Goal: Task Accomplishment & Management: Complete application form

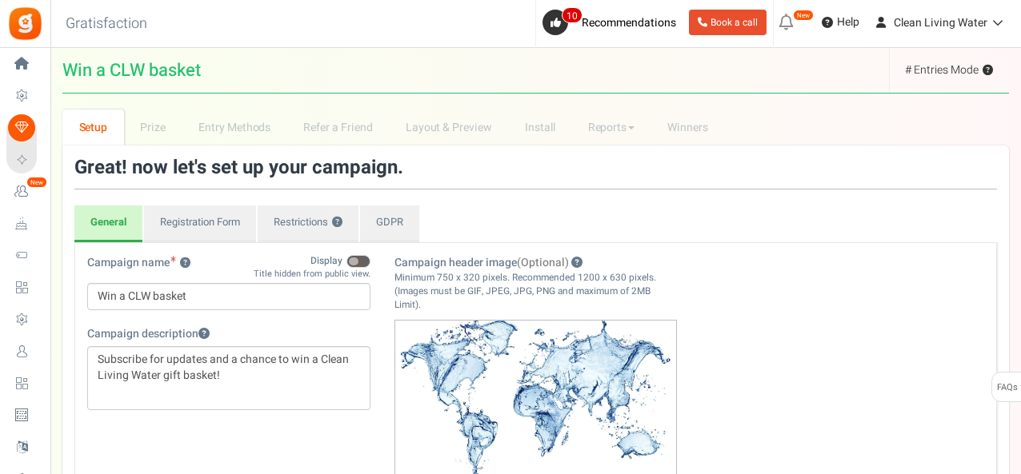
select select "America/New_York"
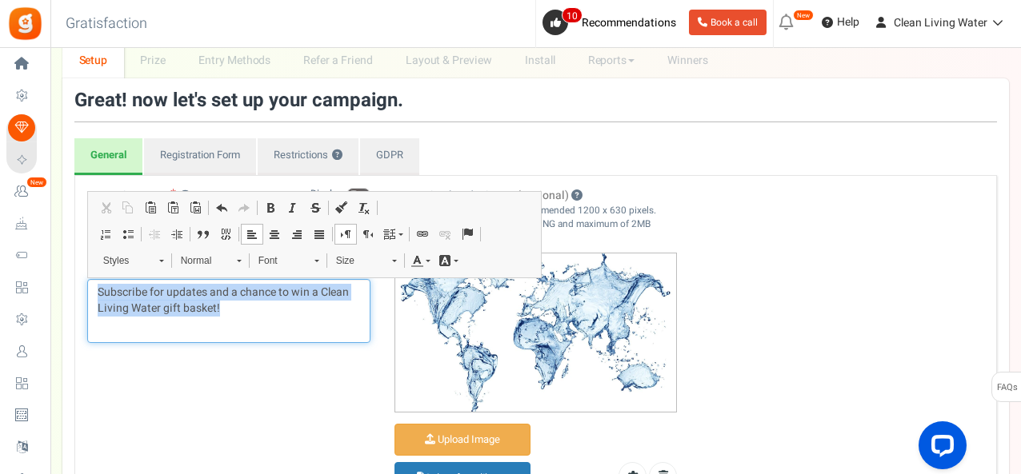
drag, startPoint x: 227, startPoint y: 310, endPoint x: 94, endPoint y: 286, distance: 134.9
click at [94, 286] on div "Subscribe for updates and a chance to win a Clean Living Water gift basket!" at bounding box center [228, 311] width 283 height 64
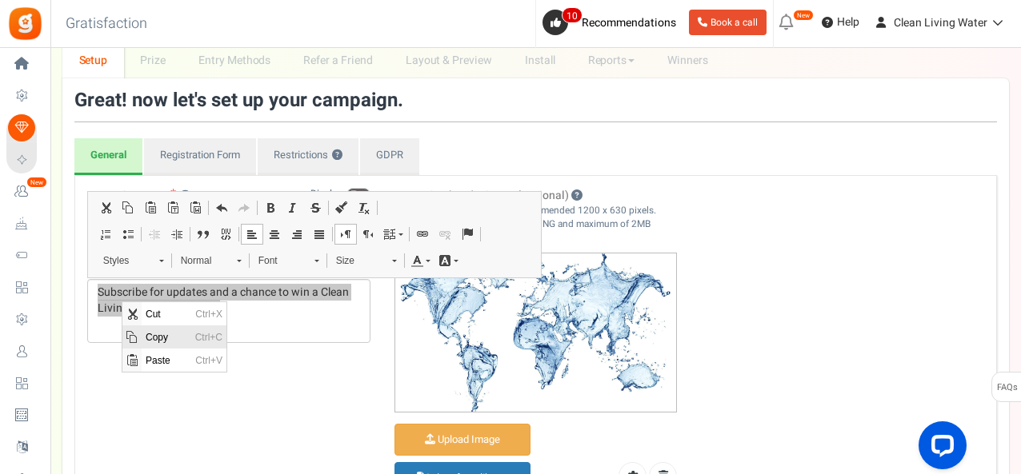
click at [202, 339] on span "Ctrl+C" at bounding box center [208, 337] width 35 height 23
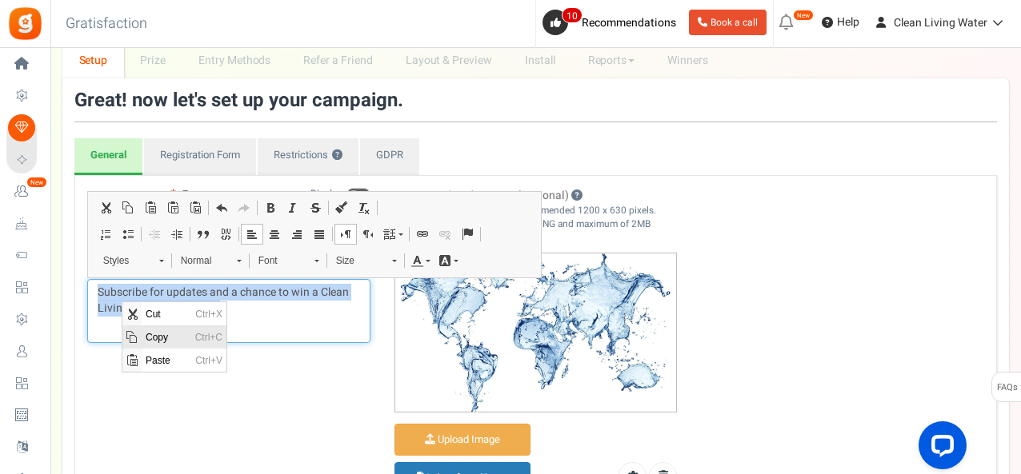
copy p "Subscribe for updates and a chance to win a Clean Living Water gift basket!"
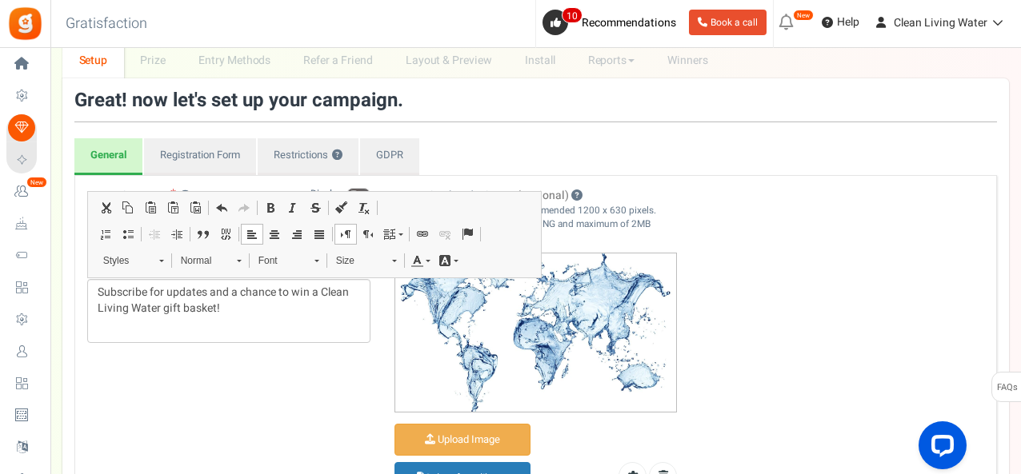
click at [245, 391] on div "Campaign name ? Display Title hidden from public view. Win a CLW basket This wi…" at bounding box center [535, 353] width 921 height 330
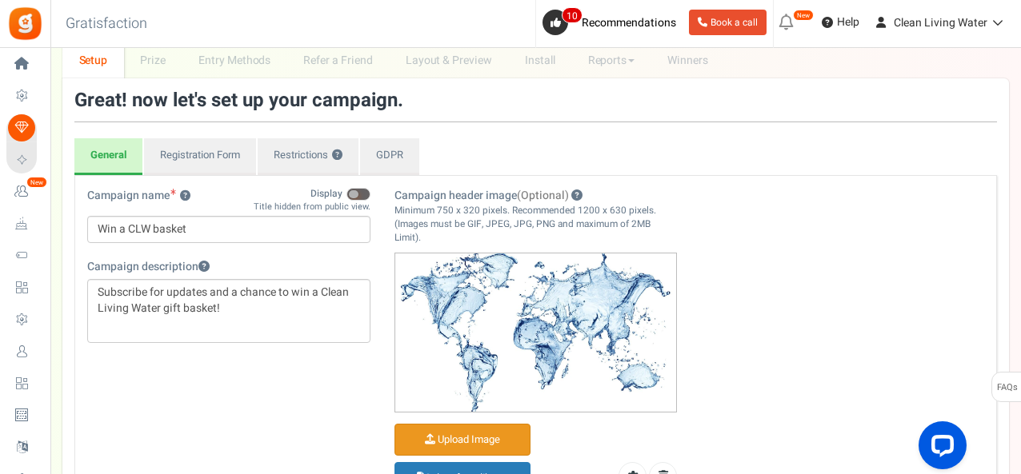
click at [446, 431] on input "Campaign header image (Optional)" at bounding box center [462, 440] width 134 height 31
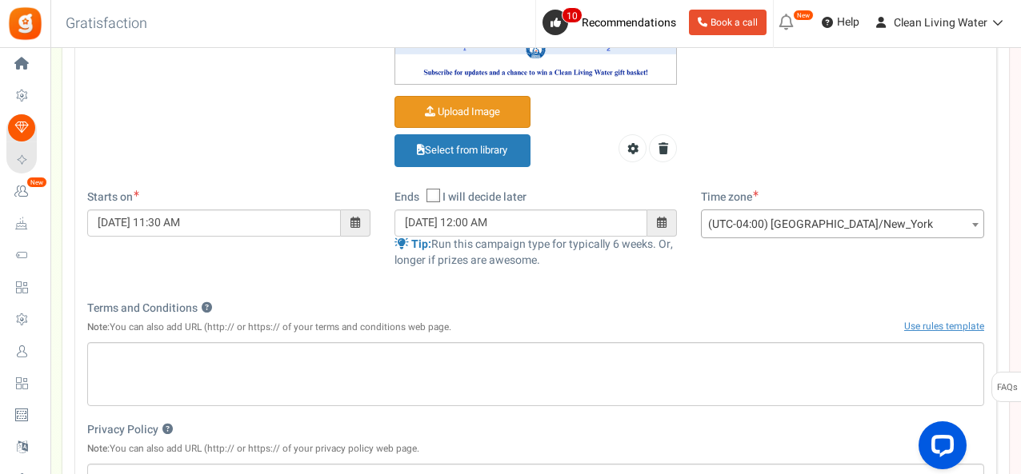
scroll to position [386, 0]
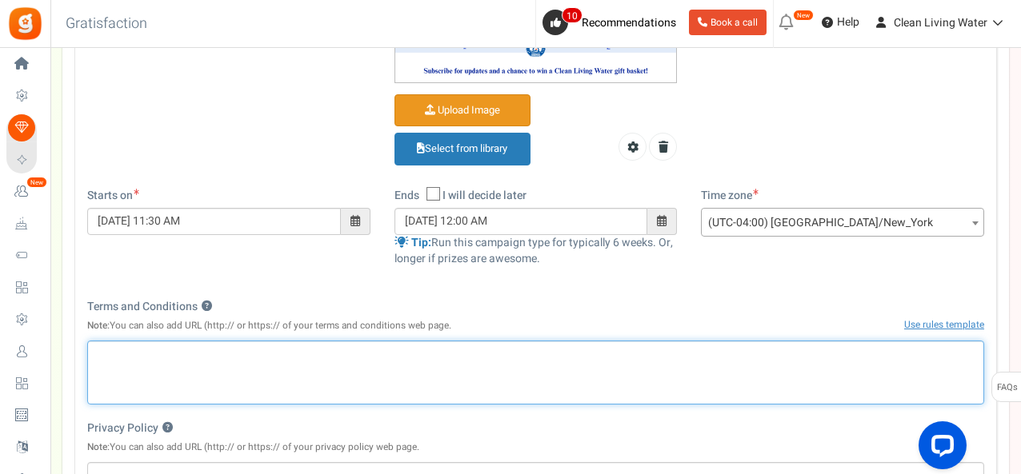
click at [437, 353] on p "Editor, competition_terms" at bounding box center [536, 354] width 876 height 16
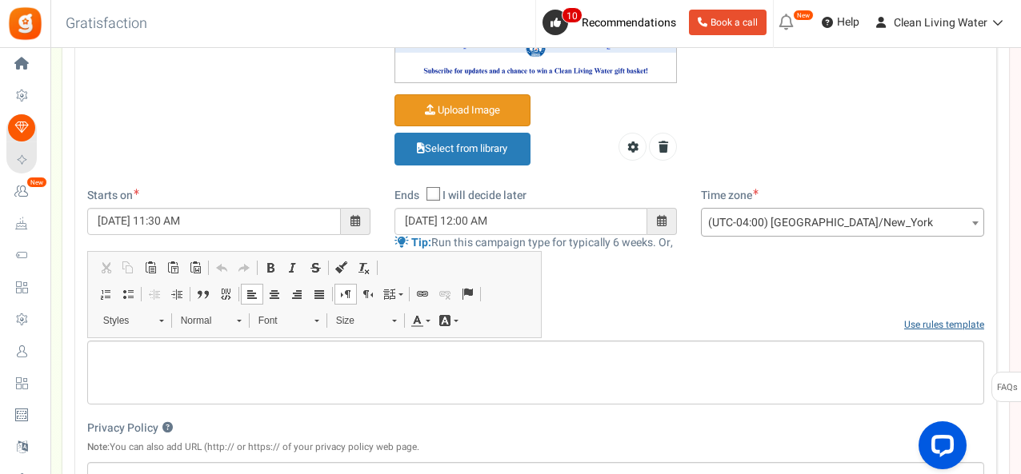
click at [933, 322] on link "Use rules template" at bounding box center [944, 325] width 80 height 14
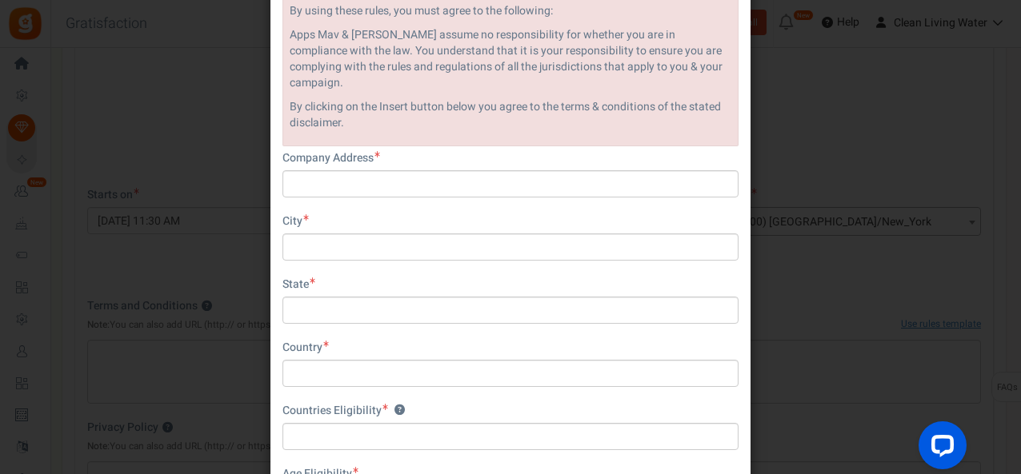
scroll to position [212, 0]
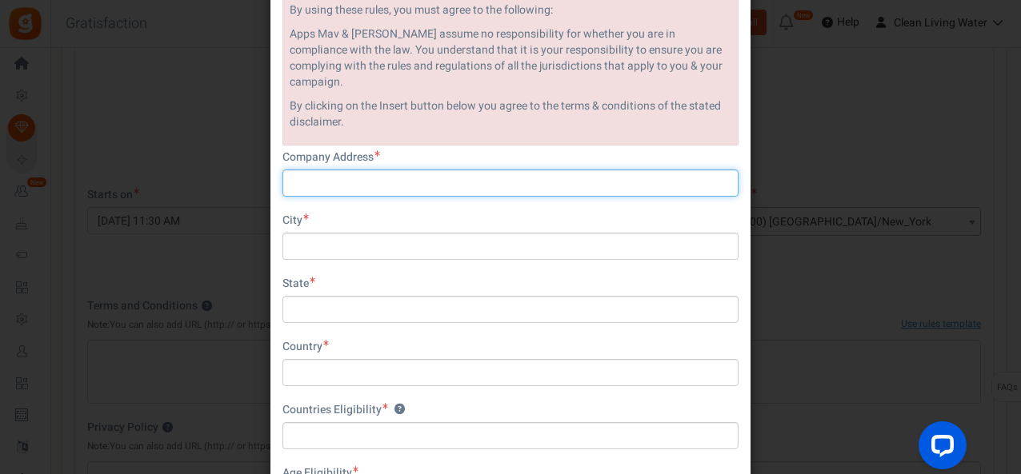
click at [392, 170] on input "text" at bounding box center [510, 183] width 456 height 27
type input "10500 Huntersville Commons Dr"
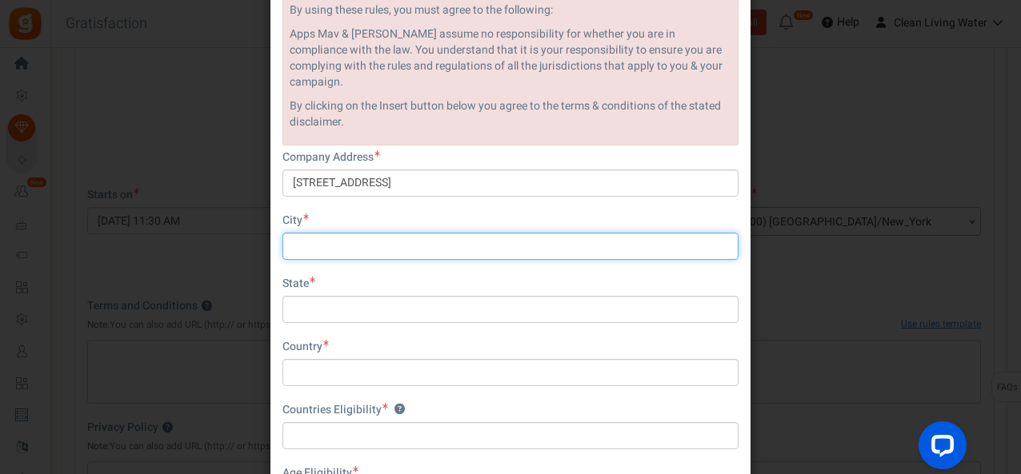
type input "Huntersville"
type input "NC"
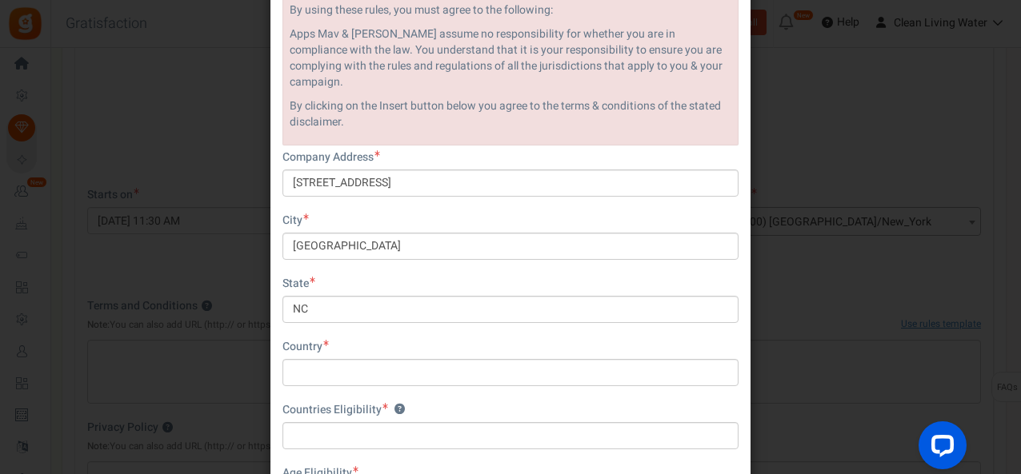
type input "United States"
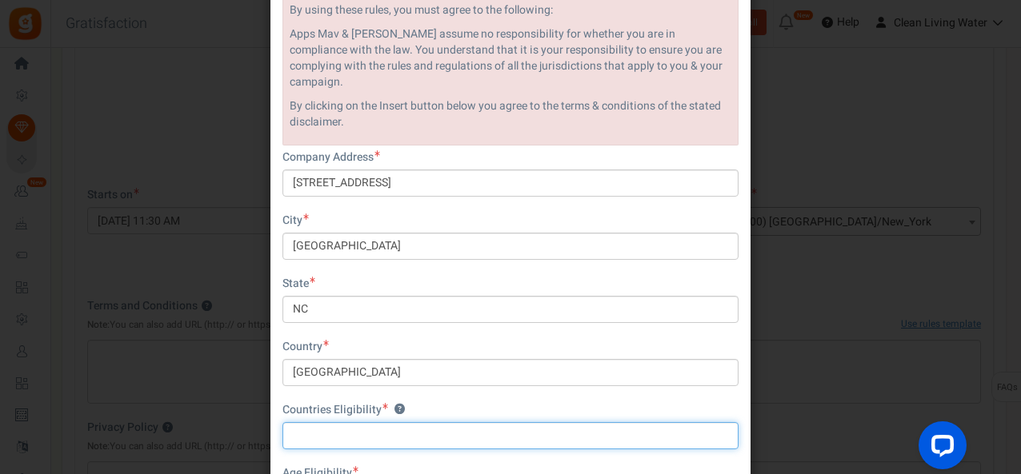
type input "United States"
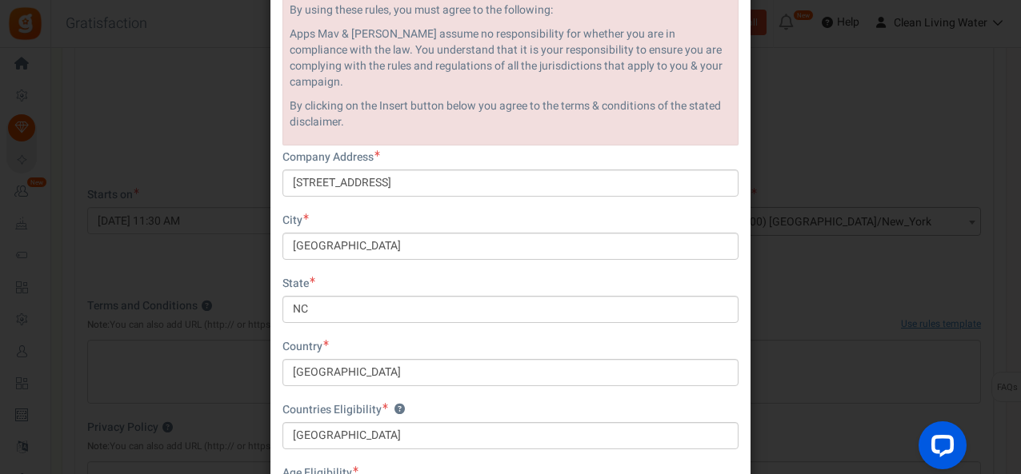
click at [613, 214] on div "City Huntersville" at bounding box center [510, 236] width 456 height 47
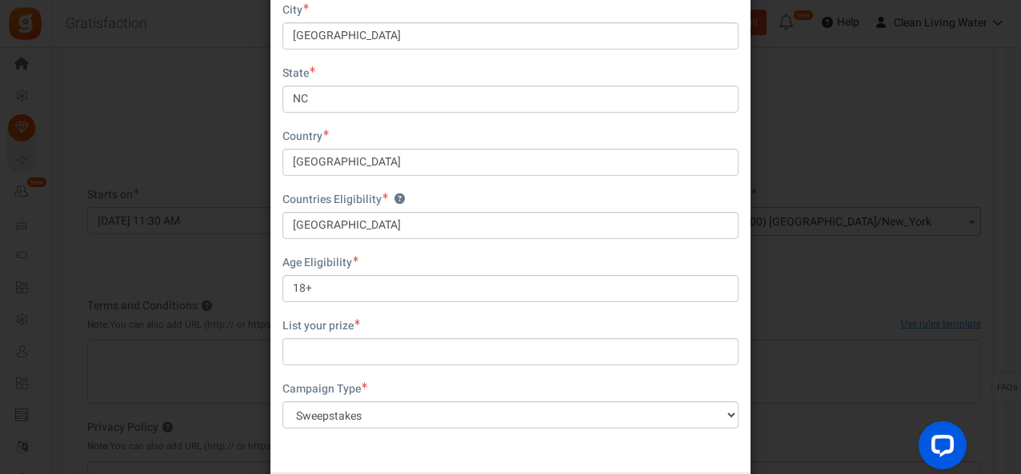
scroll to position [424, 0]
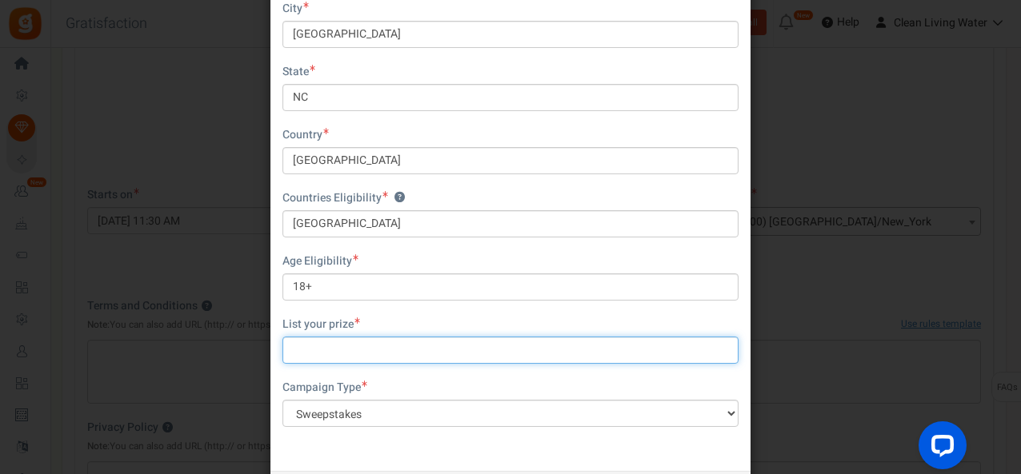
click at [411, 337] on input "text" at bounding box center [510, 350] width 456 height 27
type input "A Clean Living Water basket"
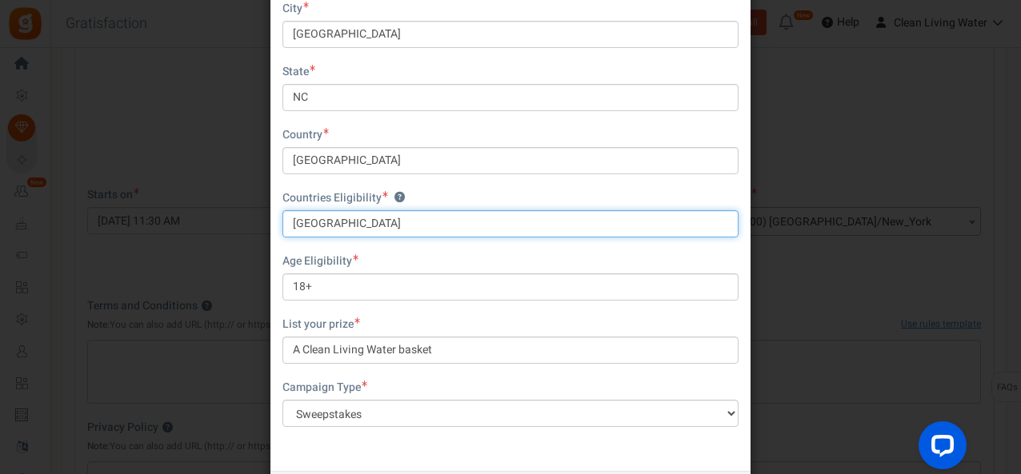
click at [472, 210] on input "United States" at bounding box center [510, 223] width 456 height 27
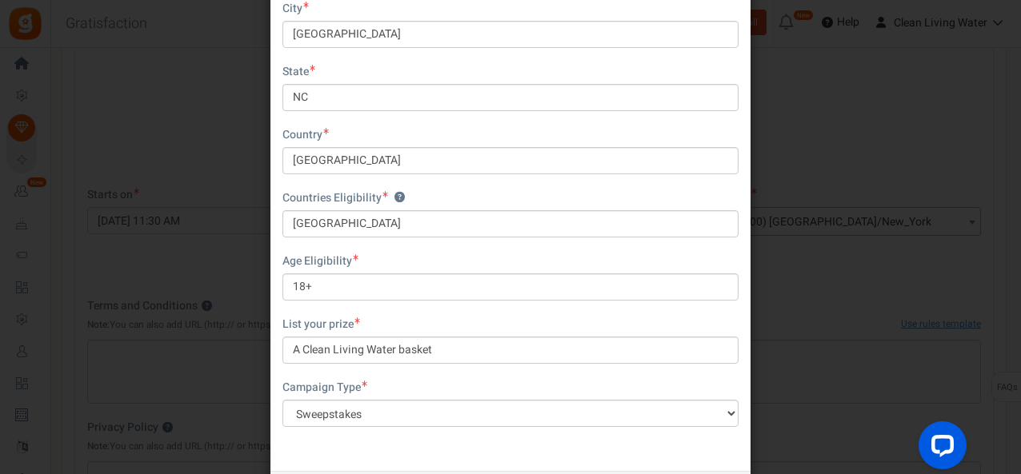
click at [424, 317] on div "List your prize A Clean Living Water basket" at bounding box center [510, 340] width 456 height 47
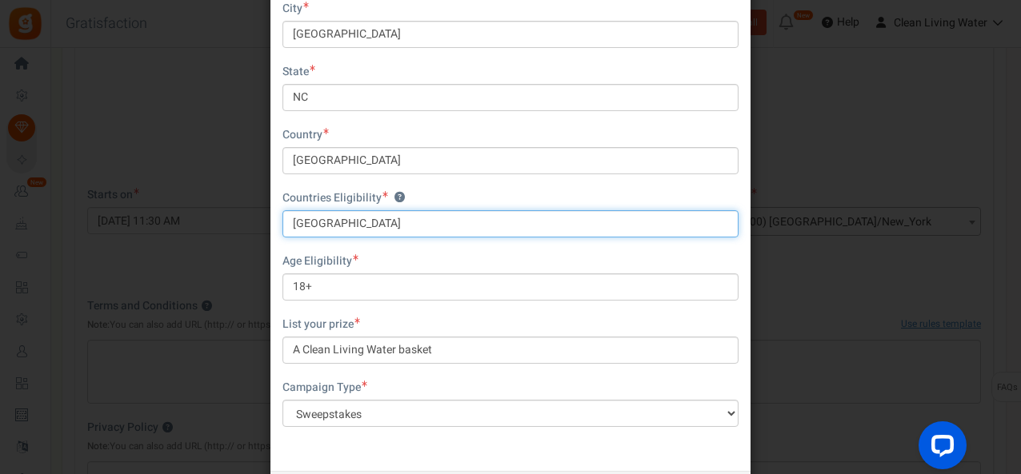
click at [401, 212] on input "United States1" at bounding box center [510, 223] width 456 height 27
type input "United States"
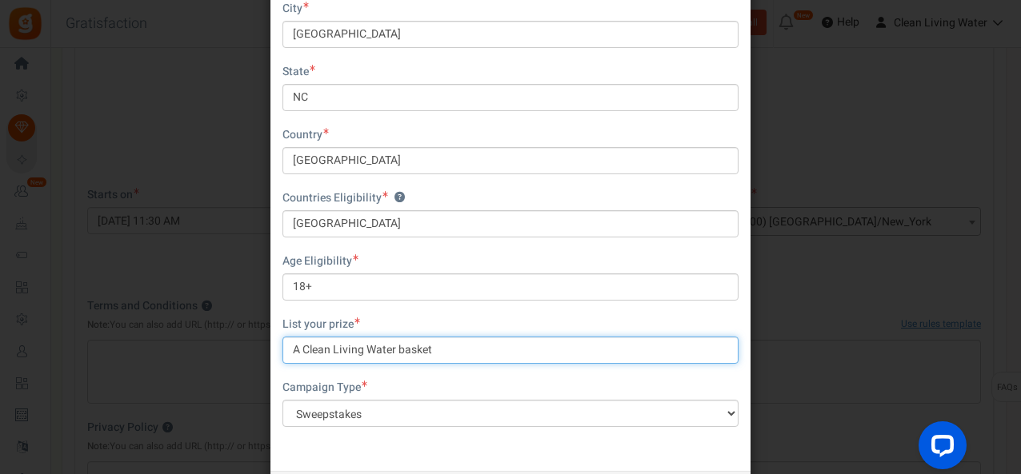
click at [295, 337] on input "A Clean Living Water basket" at bounding box center [510, 350] width 456 height 27
type input "(1) of (2) A Clean Living Water baskets"
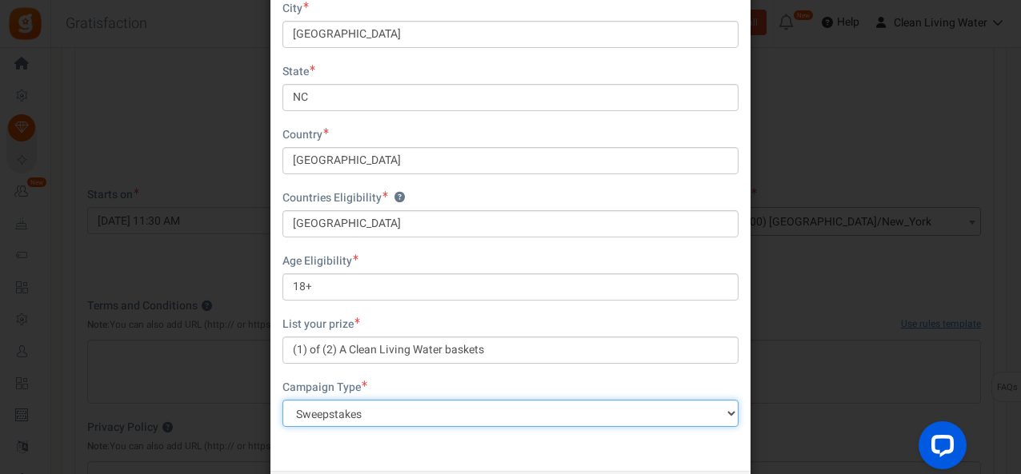
click at [493, 400] on select "Contest Giveaway Lottery Offer Raffle Sweepstakes Other" at bounding box center [510, 413] width 456 height 27
select select "Giveaway"
click at [282, 400] on select "Contest Giveaway Lottery Offer Raffle Sweepstakes Other" at bounding box center [510, 413] width 456 height 27
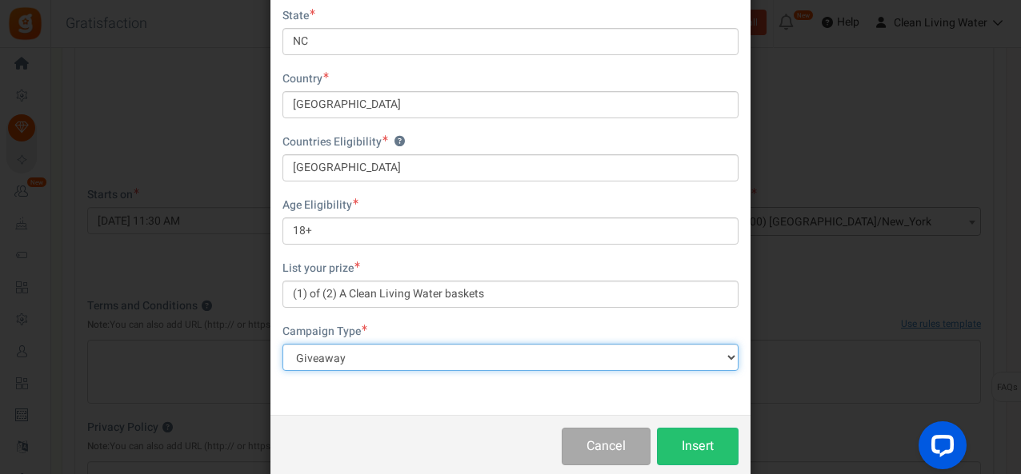
scroll to position [489, 0]
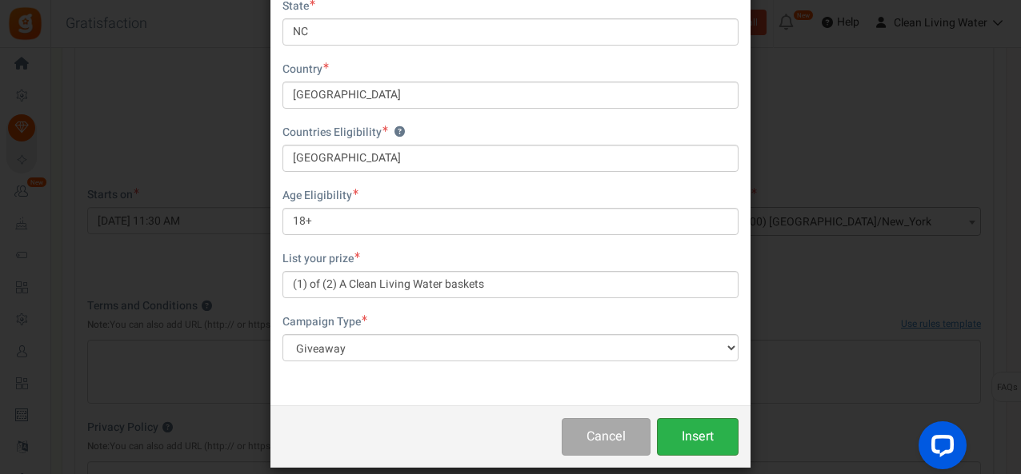
click at [707, 419] on button "Insert" at bounding box center [698, 437] width 82 height 38
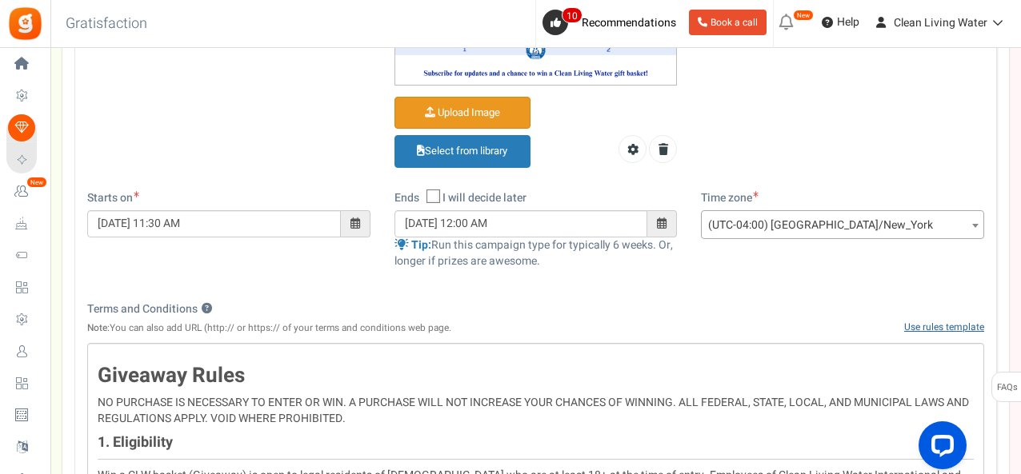
scroll to position [385, 0]
click at [927, 326] on link "Use rules template" at bounding box center [944, 326] width 80 height 14
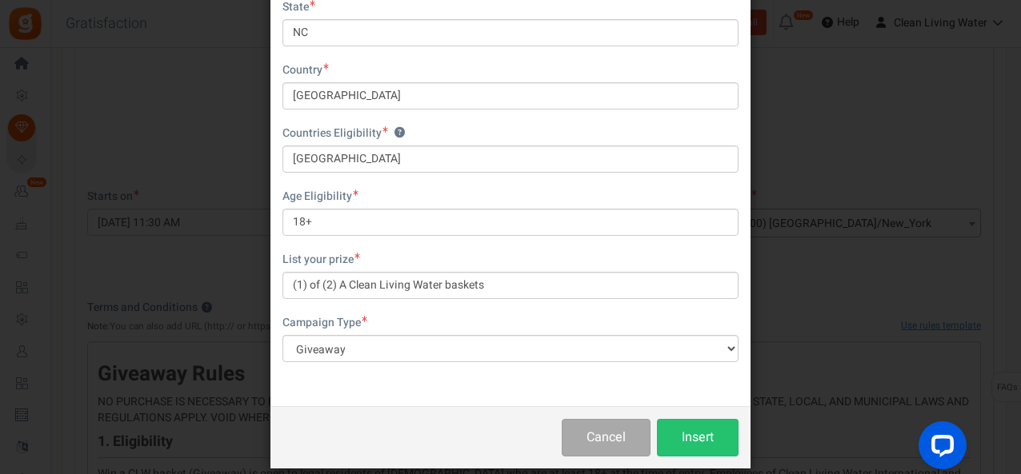
scroll to position [489, 0]
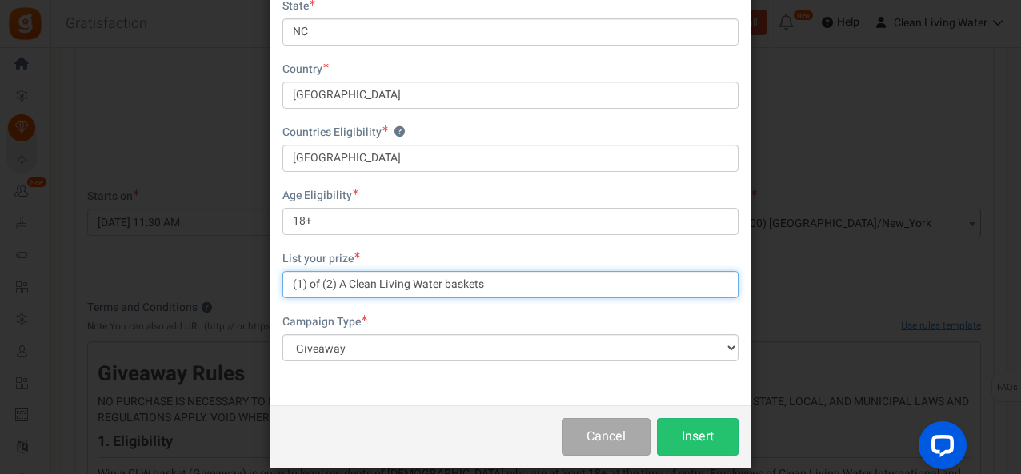
drag, startPoint x: 440, startPoint y: 273, endPoint x: 350, endPoint y: 270, distance: 90.4
click at [350, 271] on input "(1) of (2) A Clean Living Water baskets" at bounding box center [510, 284] width 456 height 27
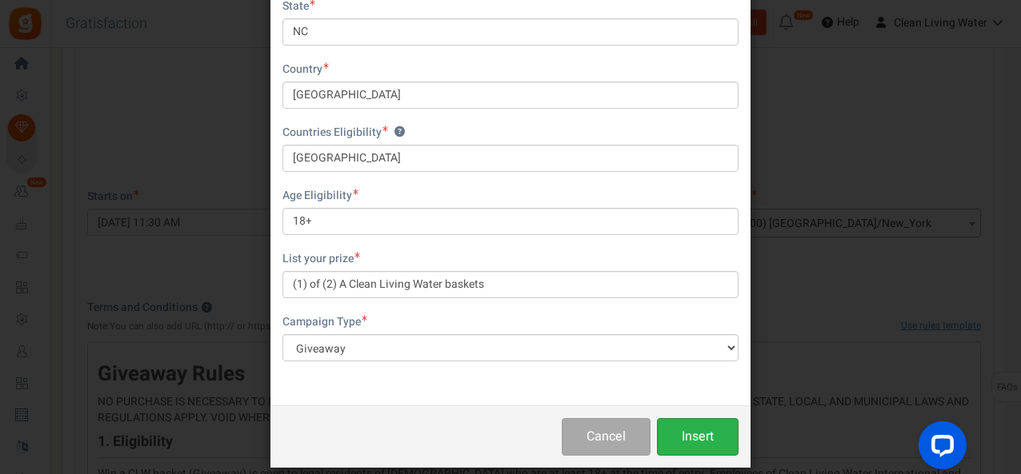
click at [692, 418] on button "Insert" at bounding box center [698, 437] width 82 height 38
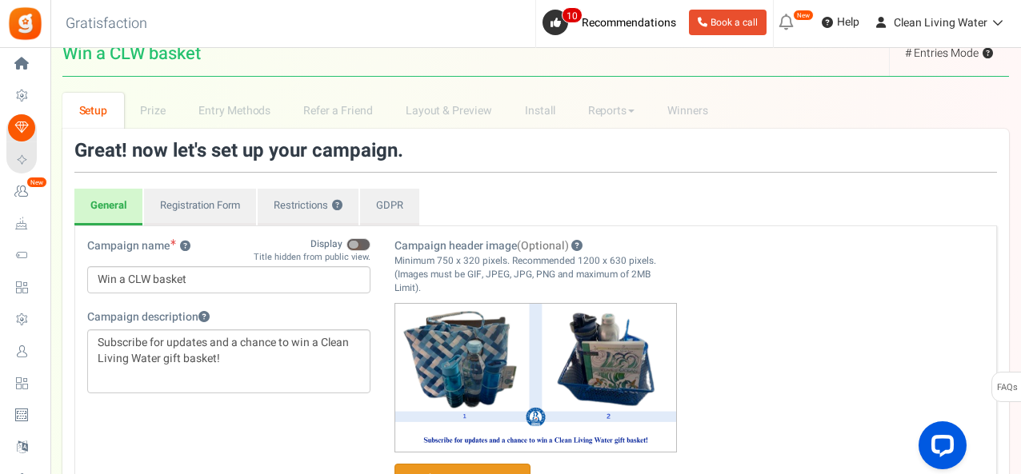
scroll to position [0, 0]
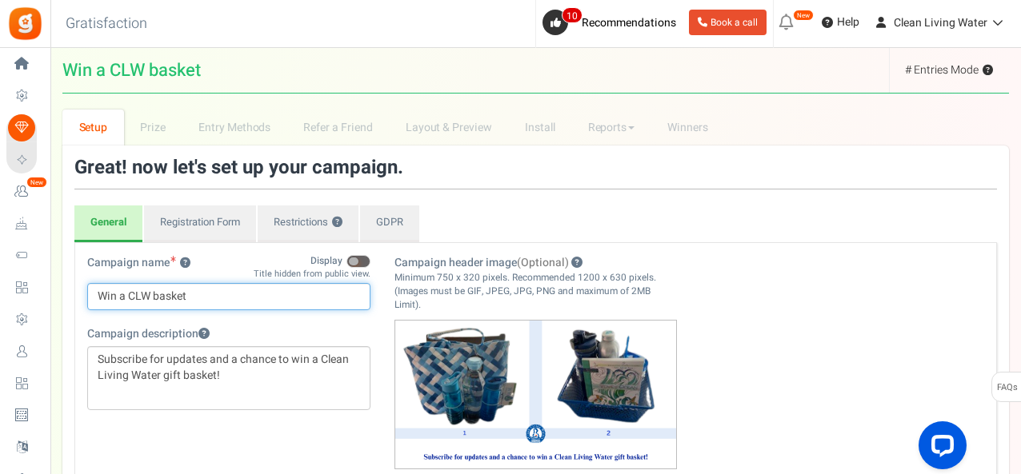
drag, startPoint x: 201, startPoint y: 295, endPoint x: 146, endPoint y: 294, distance: 55.2
click at [146, 294] on input "Win a CLW basket" at bounding box center [228, 296] width 283 height 27
click at [149, 294] on input "Win a CLW basket" at bounding box center [228, 296] width 283 height 27
drag, startPoint x: 151, startPoint y: 294, endPoint x: 128, endPoint y: 295, distance: 23.2
click at [128, 295] on input "Win a CLW basket" at bounding box center [228, 296] width 283 height 27
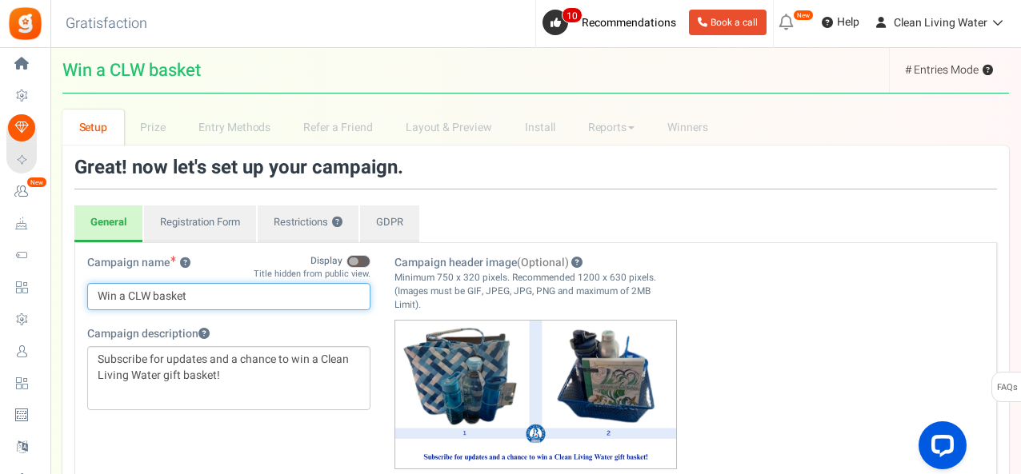
paste input "lean Living Water"
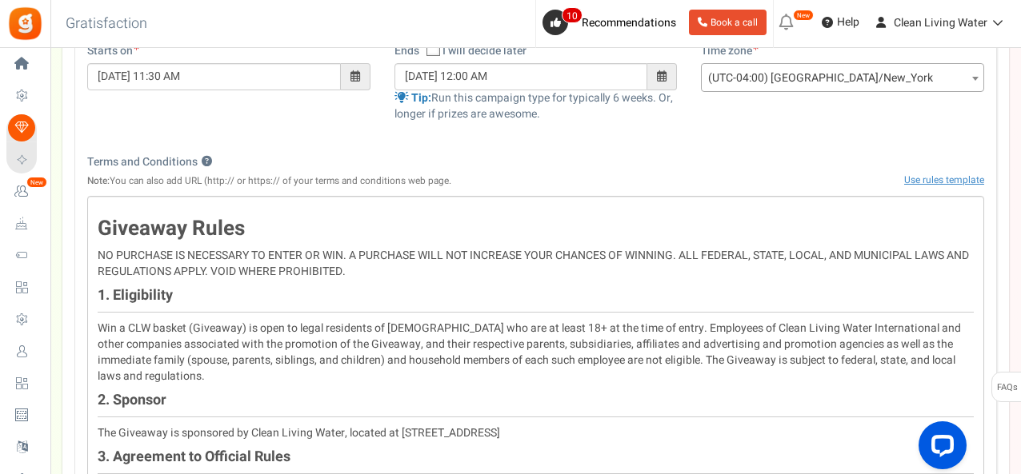
scroll to position [532, 0]
type input "Win a Clean Living Water basket"
click at [954, 179] on link "Use rules template" at bounding box center [944, 179] width 80 height 14
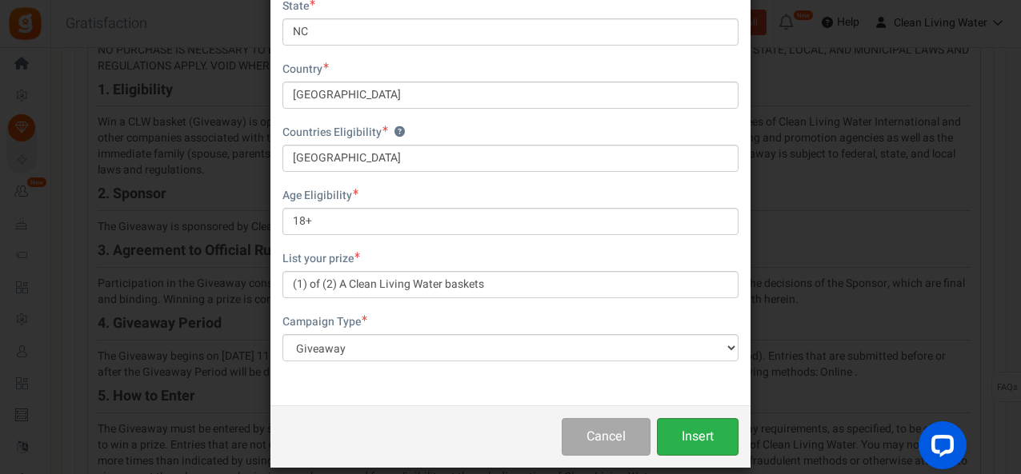
scroll to position [737, 0]
click at [688, 418] on button "Insert" at bounding box center [698, 437] width 82 height 38
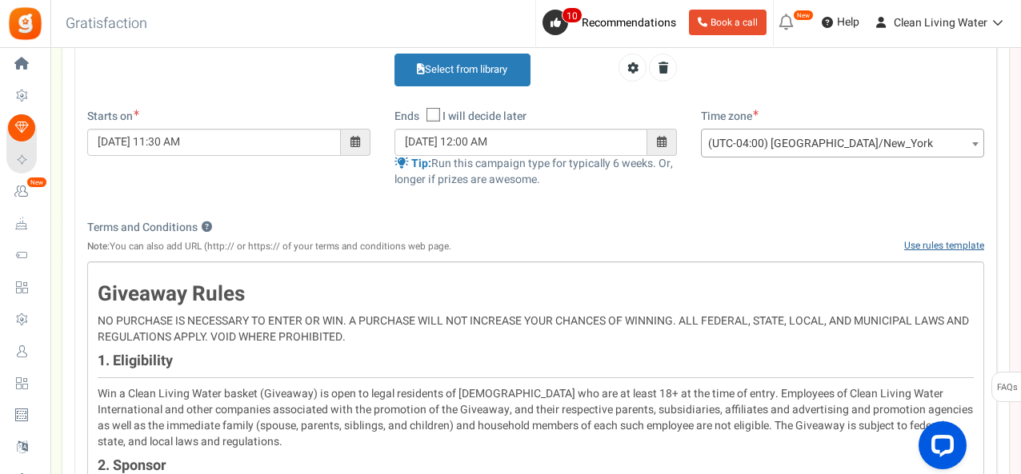
scroll to position [467, 0]
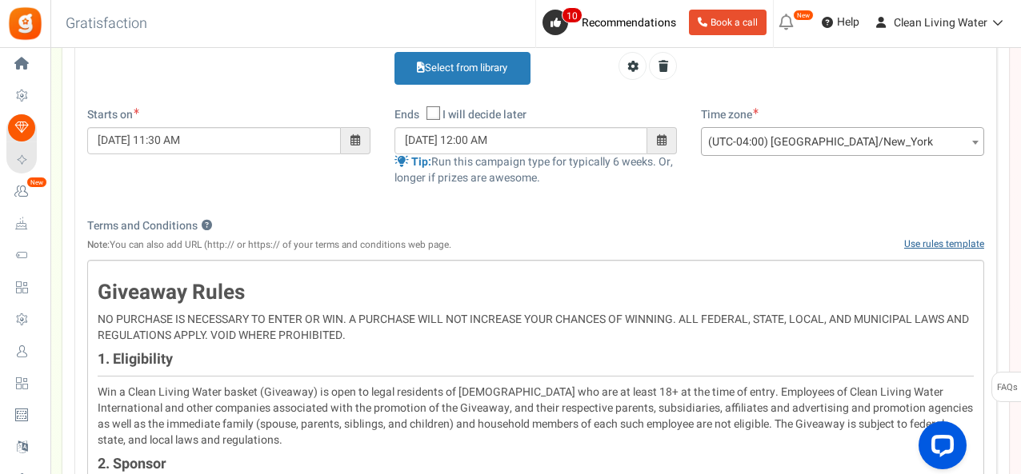
click at [932, 243] on link "Use rules template" at bounding box center [944, 244] width 80 height 14
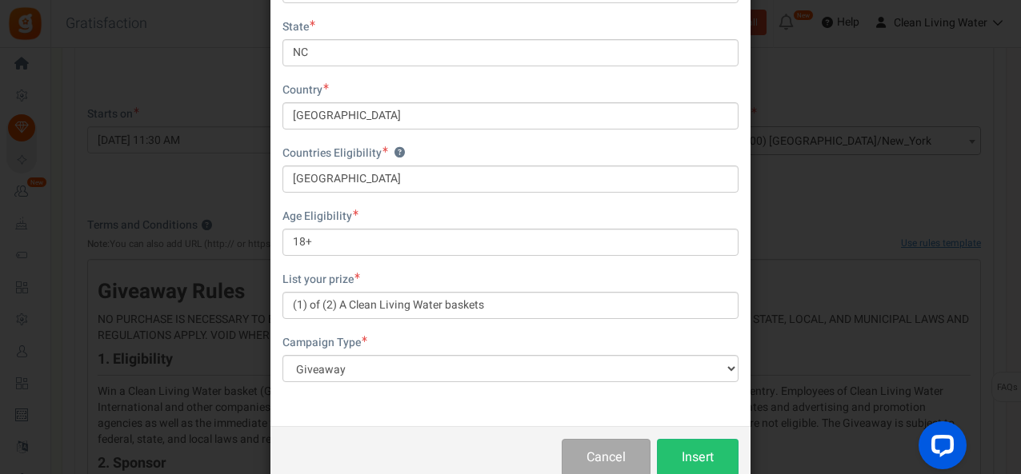
scroll to position [489, 0]
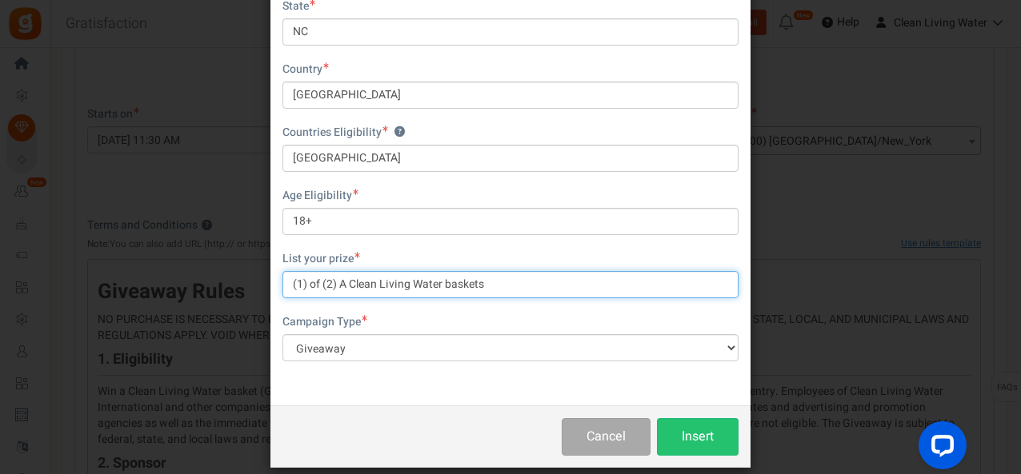
drag, startPoint x: 348, startPoint y: 268, endPoint x: 334, endPoint y: 268, distance: 13.6
click at [334, 271] on input "(1) of (2) A Clean Living Water baskets" at bounding box center [510, 284] width 456 height 27
type input "(1) of (2) Clean Living Water baskets"
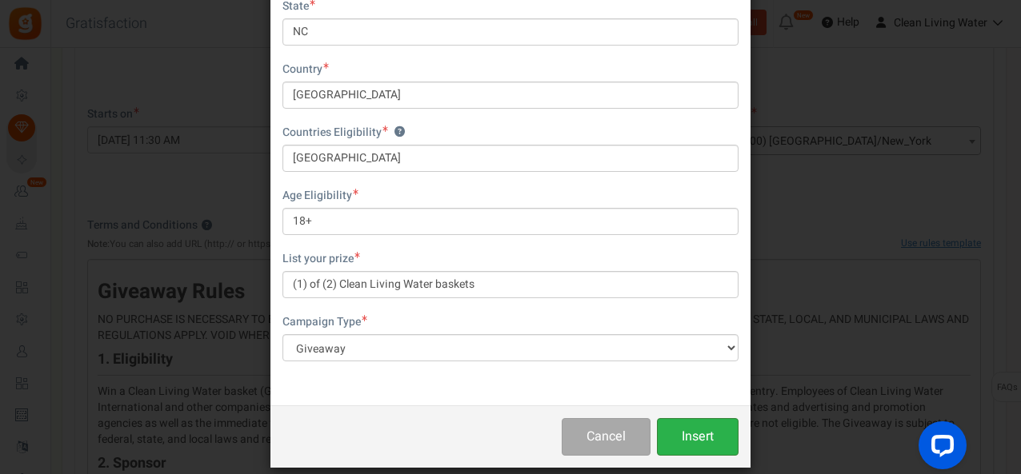
click at [689, 425] on button "Insert" at bounding box center [698, 437] width 82 height 38
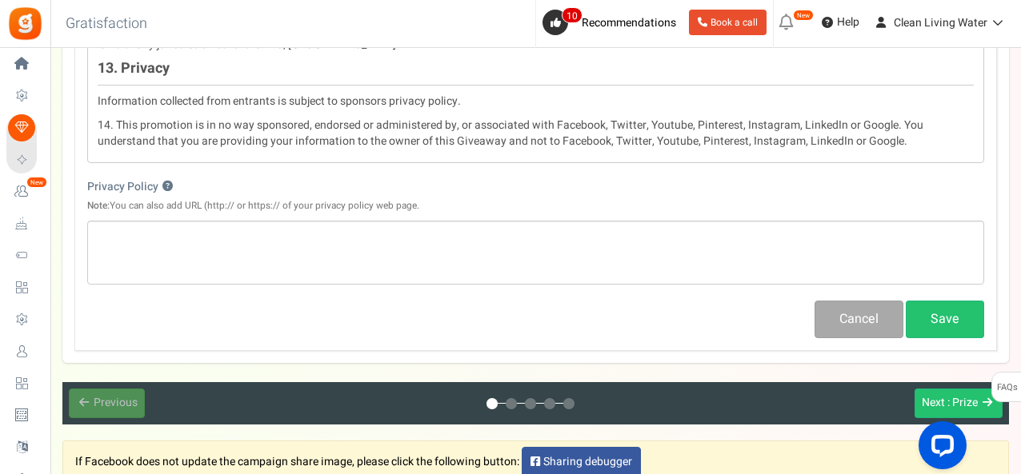
scroll to position [2278, 0]
click at [964, 301] on button "Save" at bounding box center [944, 320] width 78 height 38
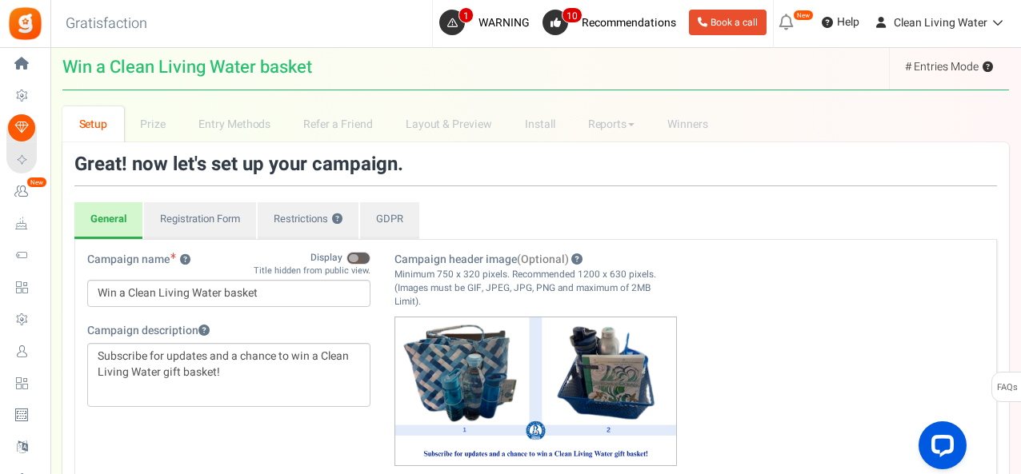
scroll to position [0, 0]
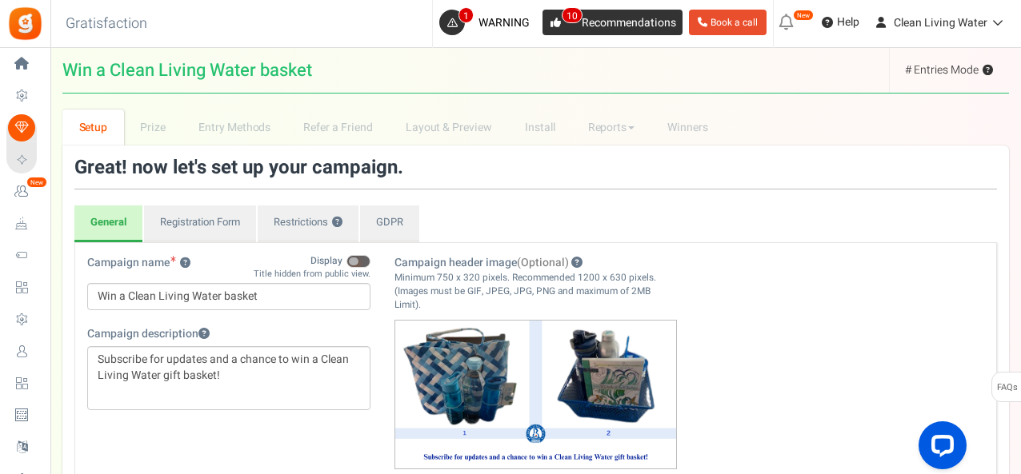
click at [591, 17] on span "Recommendations" at bounding box center [628, 22] width 94 height 17
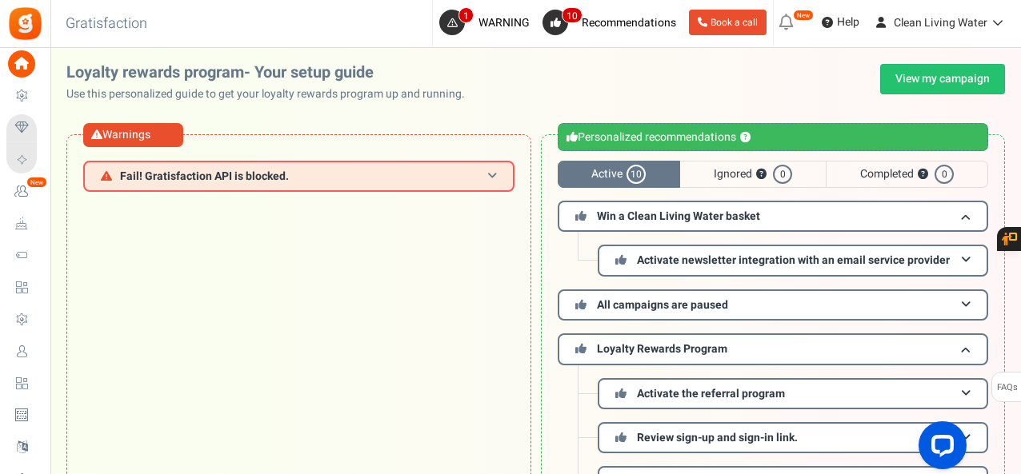
click at [488, 170] on span at bounding box center [492, 176] width 10 height 12
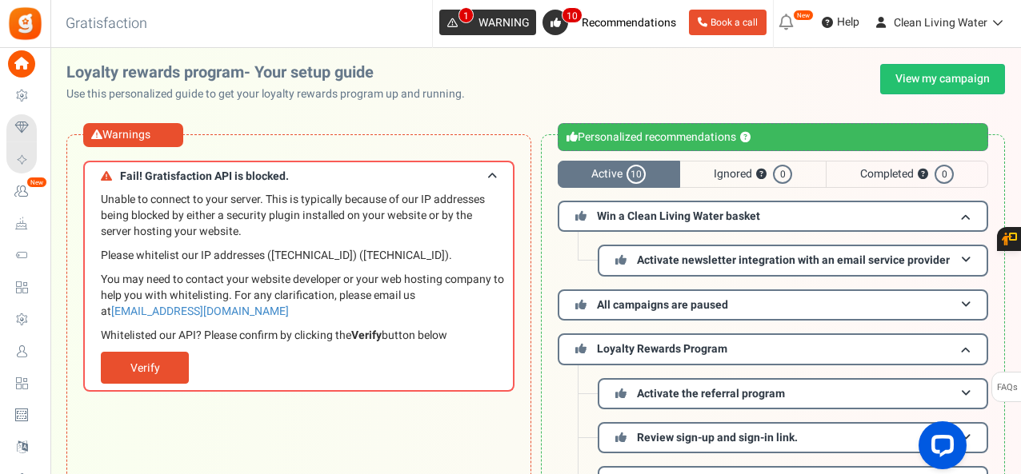
click at [448, 29] on span "1" at bounding box center [452, 23] width 26 height 26
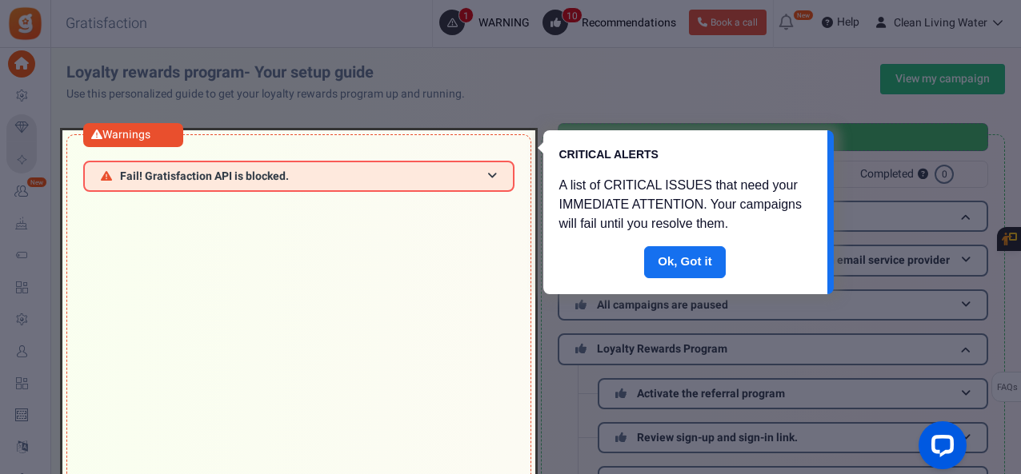
click at [498, 182] on div at bounding box center [298, 434] width 473 height 609
click at [493, 175] on div at bounding box center [298, 434] width 473 height 609
click at [681, 257] on link "Done" at bounding box center [685, 262] width 82 height 32
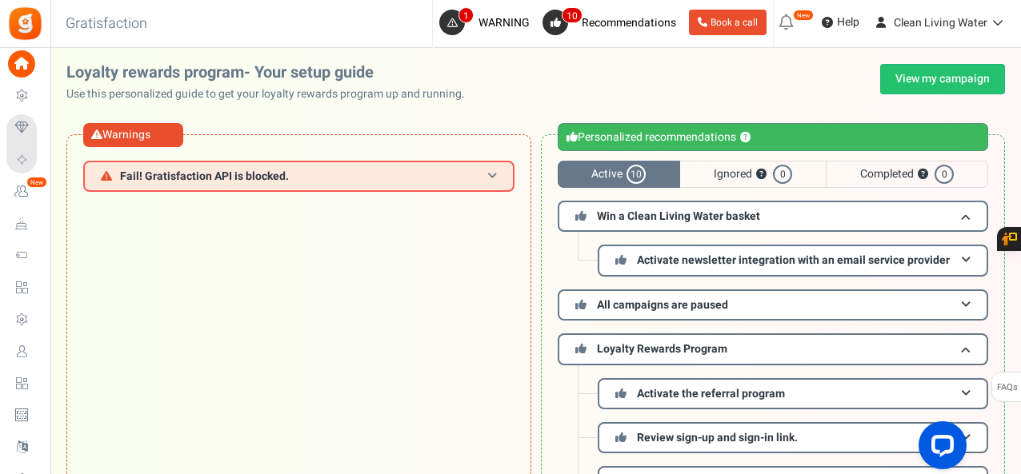
click at [489, 171] on span at bounding box center [492, 176] width 10 height 12
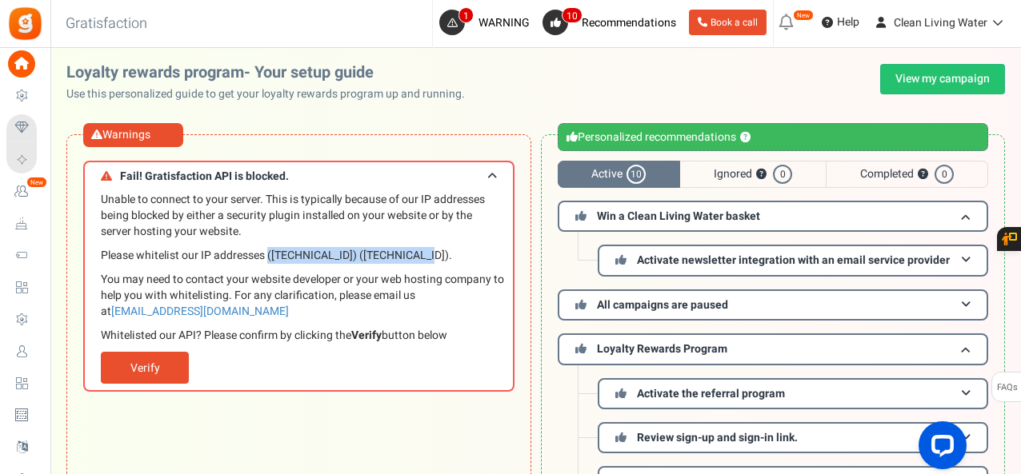
drag, startPoint x: 419, startPoint y: 254, endPoint x: 270, endPoint y: 249, distance: 149.6
click at [270, 249] on p "Please whitelist our IP addresses (35.164.120.2) (52.88.204.57)." at bounding box center [303, 256] width 404 height 16
copy p "(35.164.120.2) (52.88.204.57)."
click at [150, 366] on link "Verify" at bounding box center [145, 368] width 88 height 32
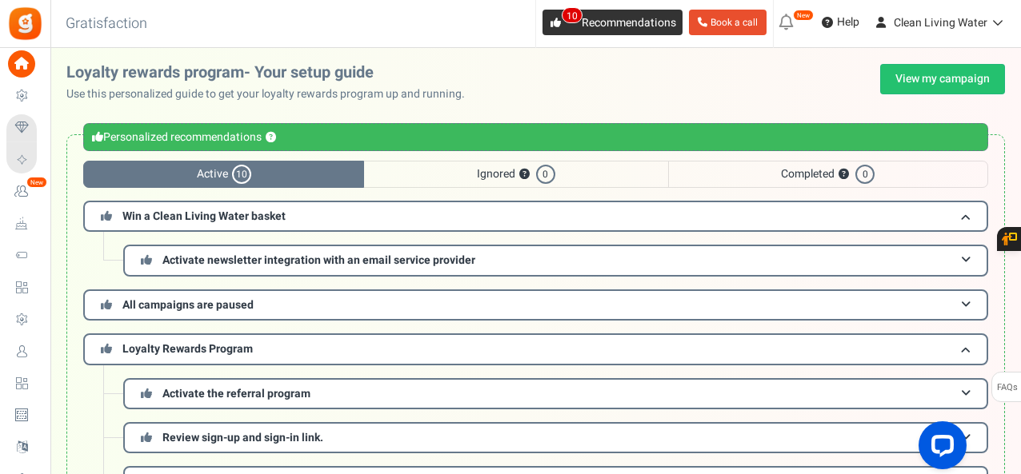
click at [663, 15] on span "Recommendations" at bounding box center [628, 22] width 94 height 17
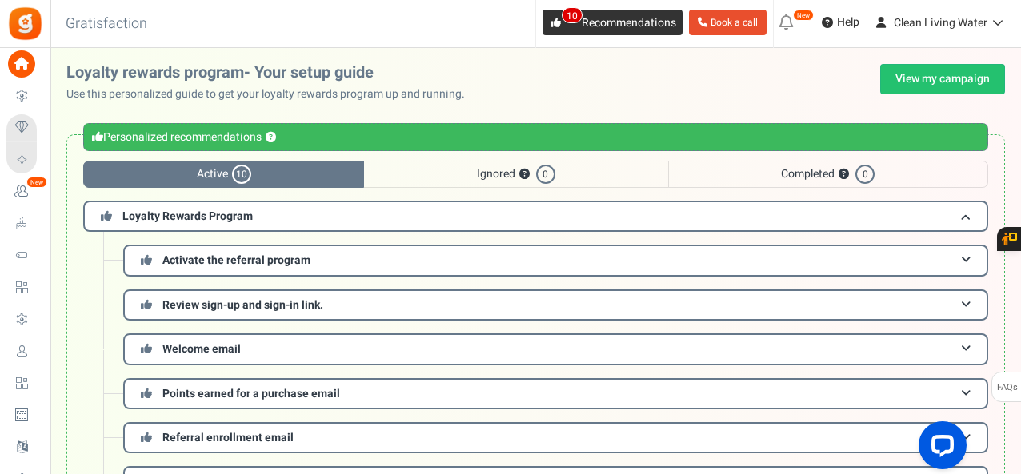
scroll to position [174, 0]
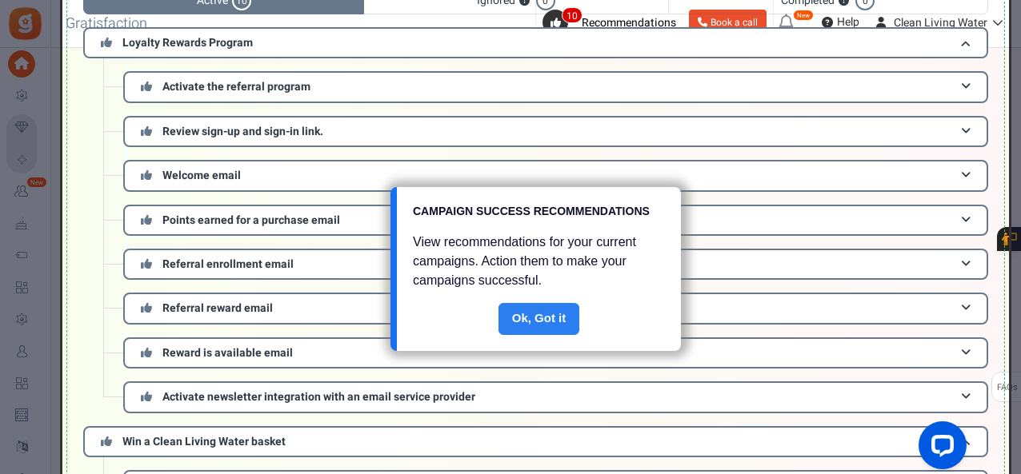
click at [528, 321] on link "Done" at bounding box center [539, 319] width 82 height 32
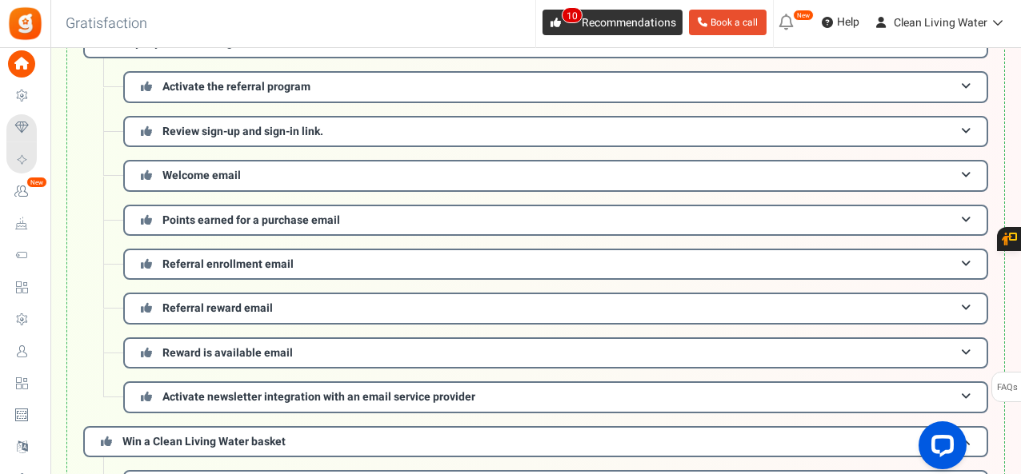
click at [550, 30] on span "10" at bounding box center [555, 23] width 26 height 26
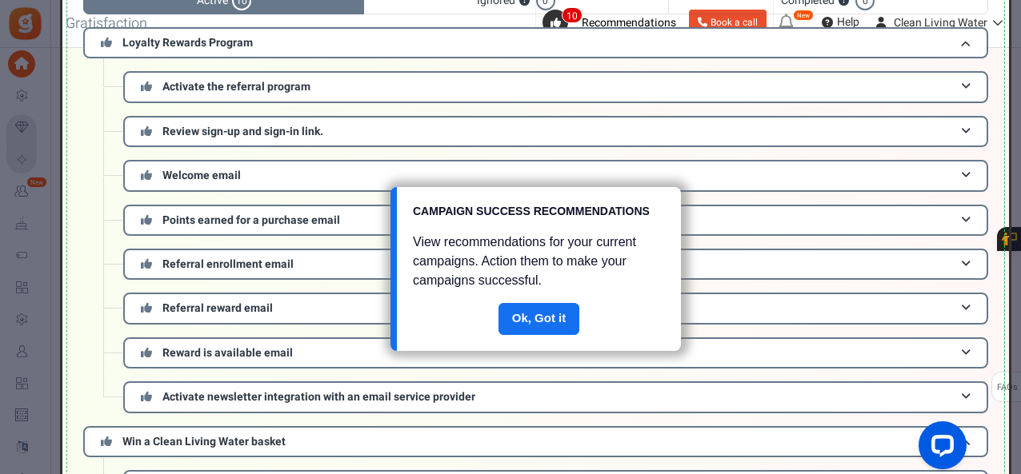
click at [525, 310] on link "Done" at bounding box center [539, 319] width 82 height 32
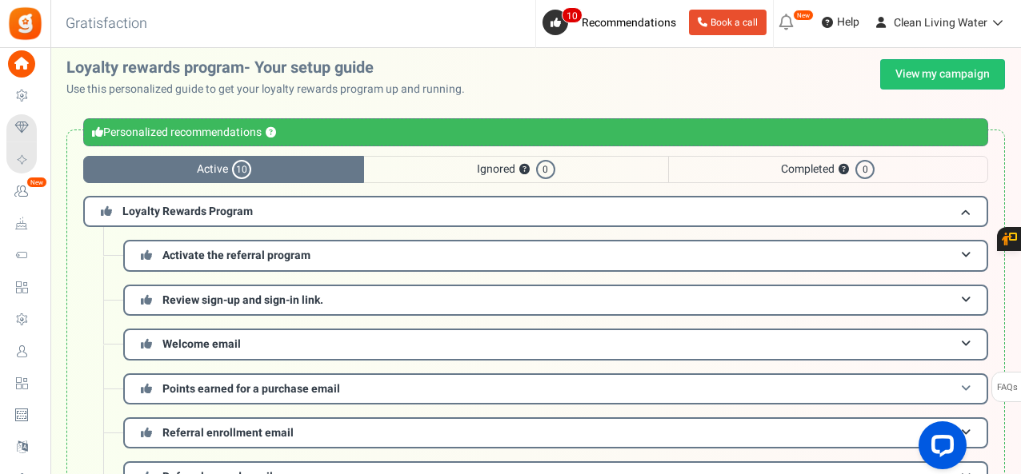
scroll to position [0, 0]
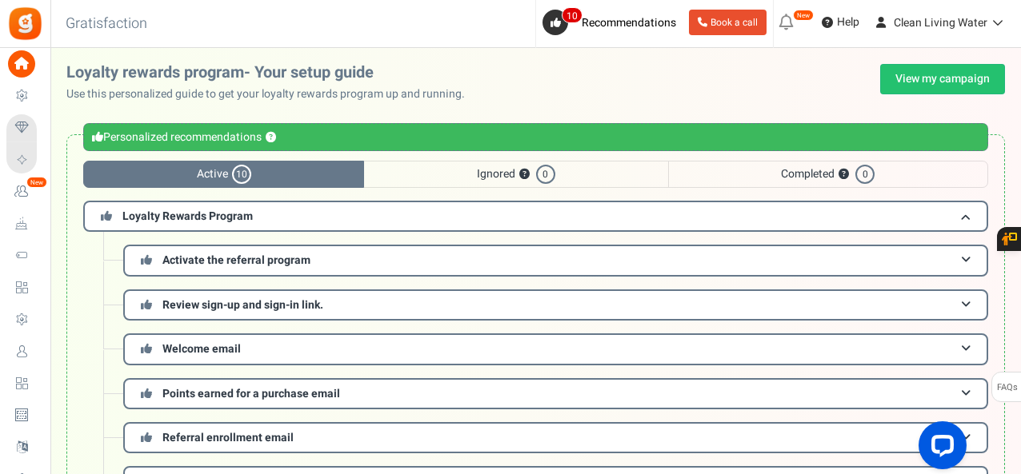
click at [278, 175] on span "Active 10" at bounding box center [223, 174] width 281 height 27
click at [248, 172] on span "10" at bounding box center [241, 174] width 19 height 19
drag, startPoint x: 218, startPoint y: 2, endPoint x: 445, endPoint y: 10, distance: 227.3
click at [445, 10] on div "Back to Home Back to program setup Gratisfaction 1 WARNING 10 Recommendations B…" at bounding box center [534, 24] width 973 height 48
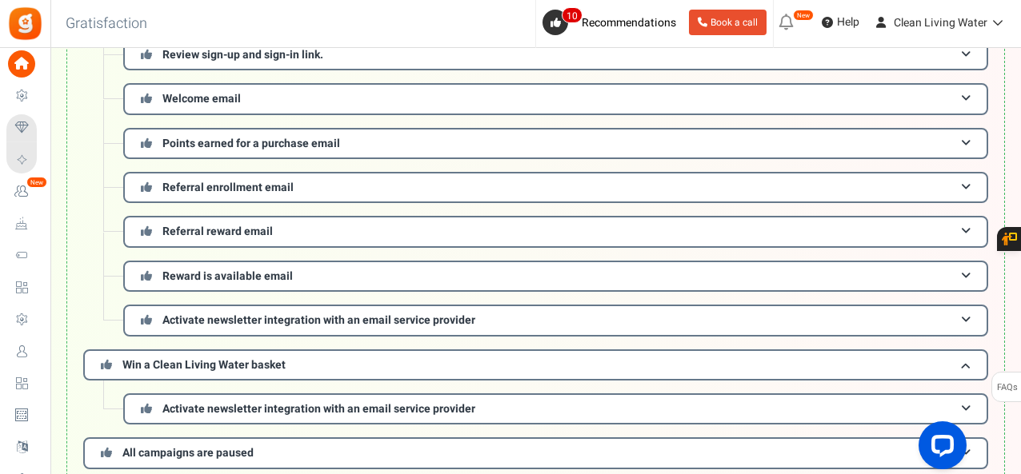
scroll to position [251, 0]
click at [362, 407] on span "Activate newsletter integration with an email service provider" at bounding box center [318, 408] width 313 height 17
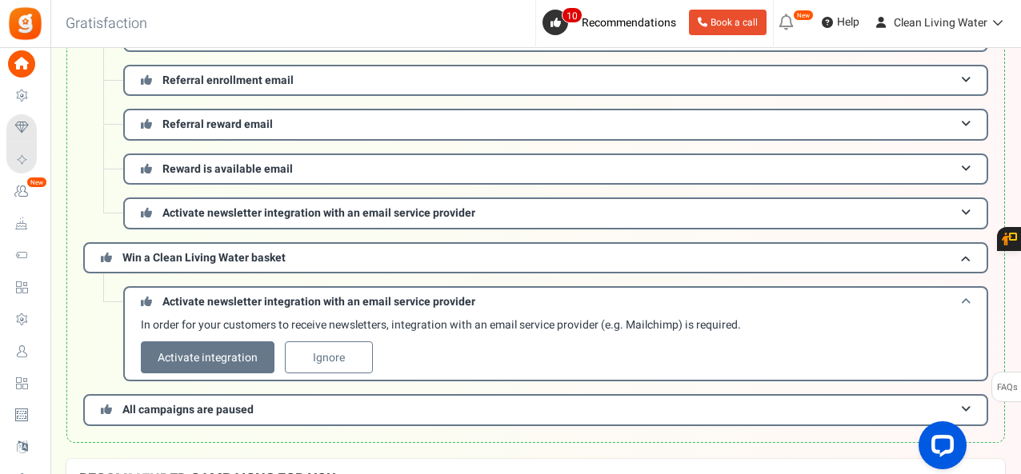
scroll to position [358, 0]
click at [226, 348] on link "Activate integration" at bounding box center [208, 357] width 134 height 32
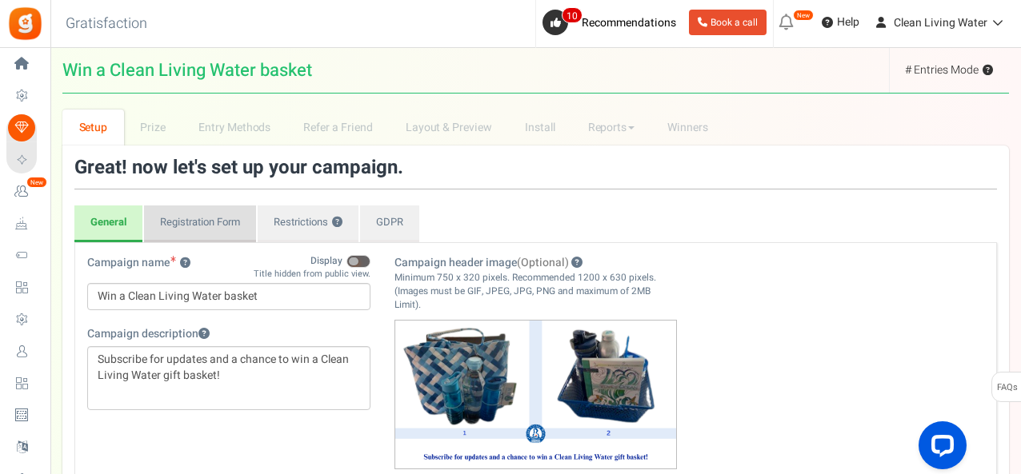
click at [229, 219] on link "Registration Form" at bounding box center [200, 224] width 112 height 37
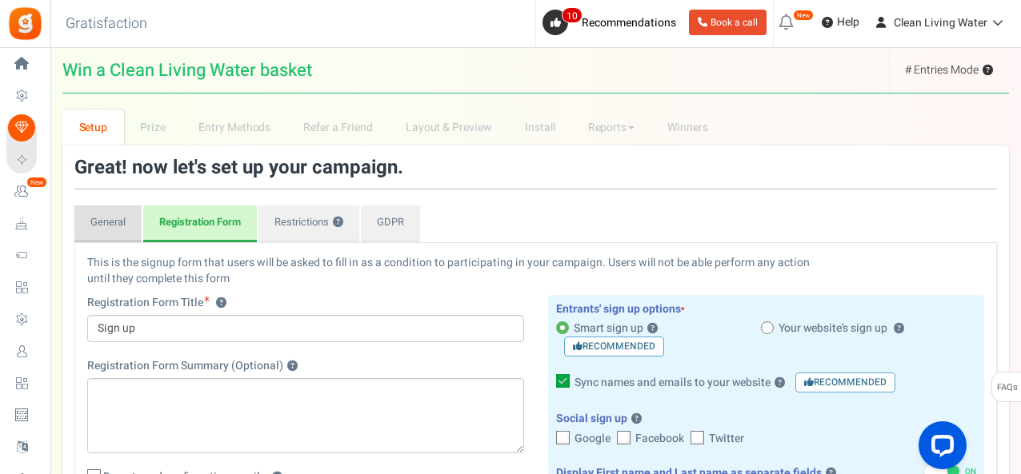
click at [118, 226] on link "General" at bounding box center [107, 224] width 67 height 37
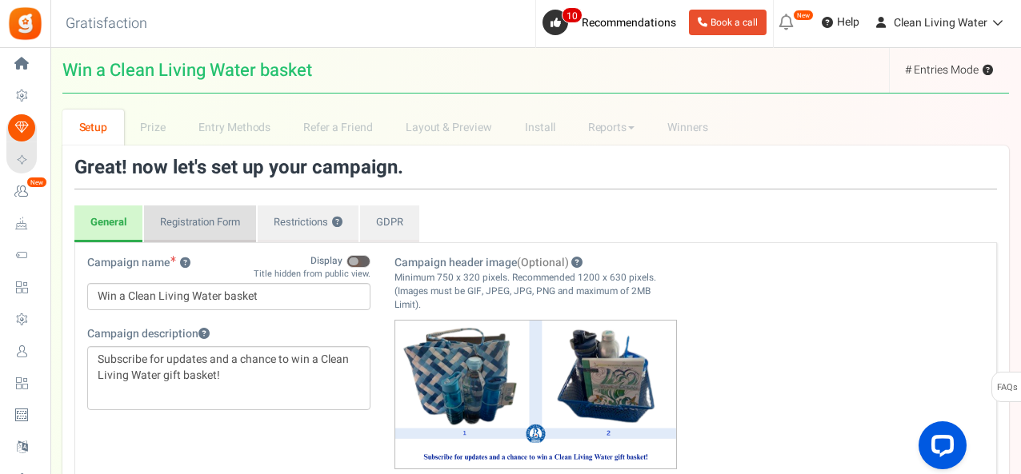
click at [204, 228] on link "Registration Form" at bounding box center [200, 224] width 112 height 37
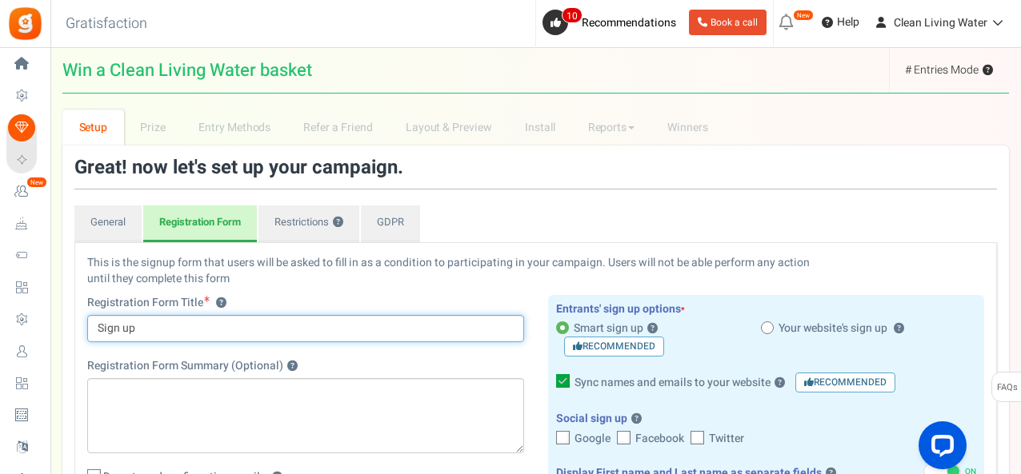
drag, startPoint x: 131, startPoint y: 327, endPoint x: 99, endPoint y: 322, distance: 32.3
click at [99, 322] on input "Sign up" at bounding box center [305, 328] width 437 height 27
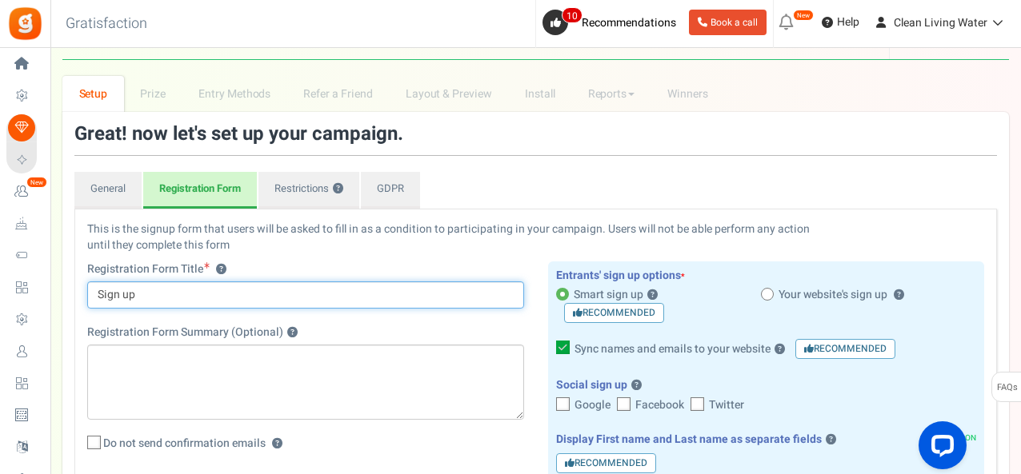
scroll to position [106, 0]
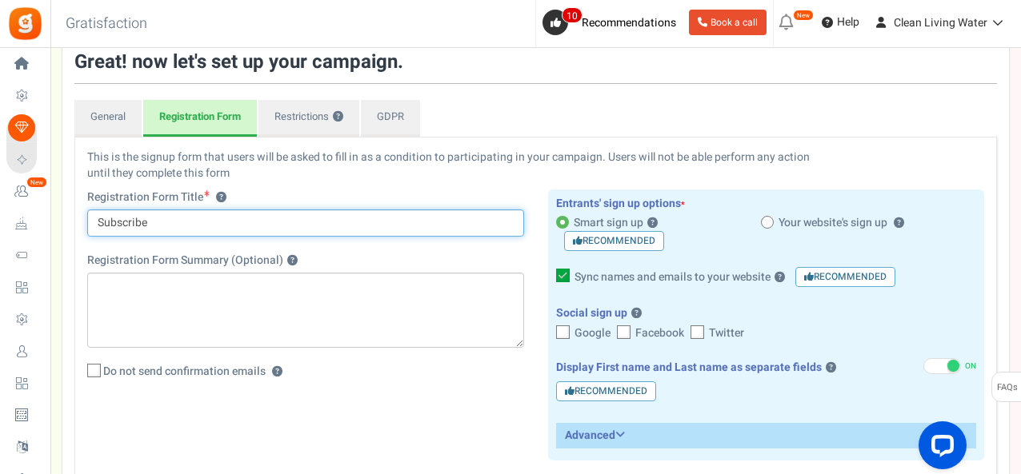
type input "Subscribe"
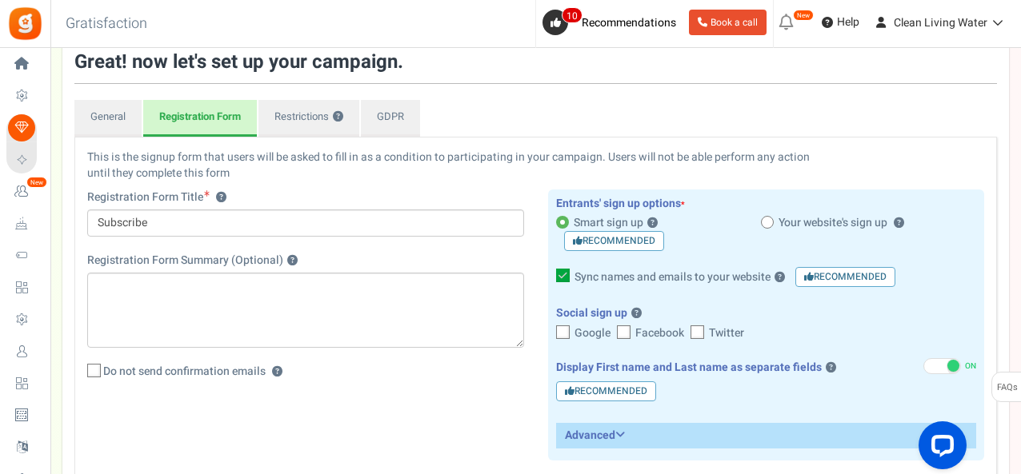
click at [625, 334] on icon at bounding box center [624, 333] width 10 height 10
click at [611, 334] on input "Facebook" at bounding box center [606, 334] width 10 height 10
checkbox input "true"
click at [698, 332] on icon at bounding box center [698, 333] width 10 height 10
click at [685, 332] on input "Twitter" at bounding box center [679, 334] width 10 height 10
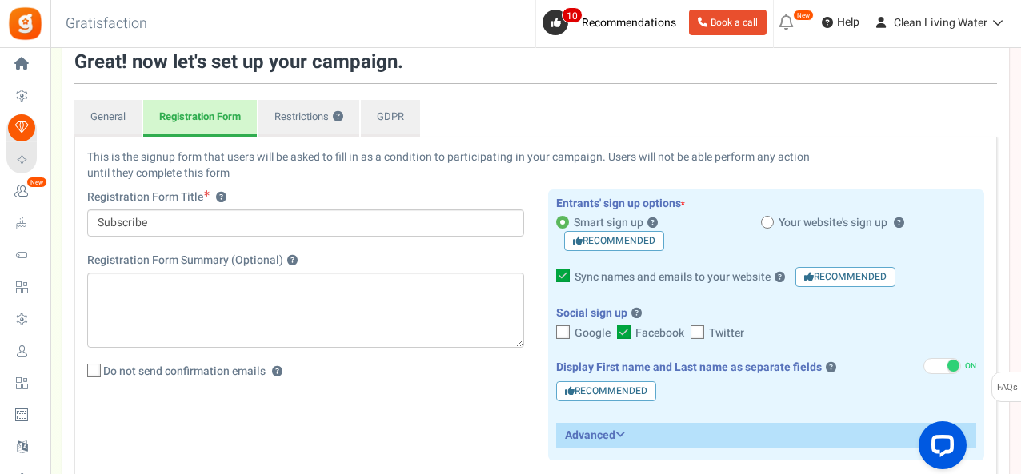
checkbox input "true"
click at [568, 327] on span at bounding box center [563, 333] width 14 height 14
click at [550, 329] on input "Google" at bounding box center [545, 334] width 10 height 10
checkbox input "true"
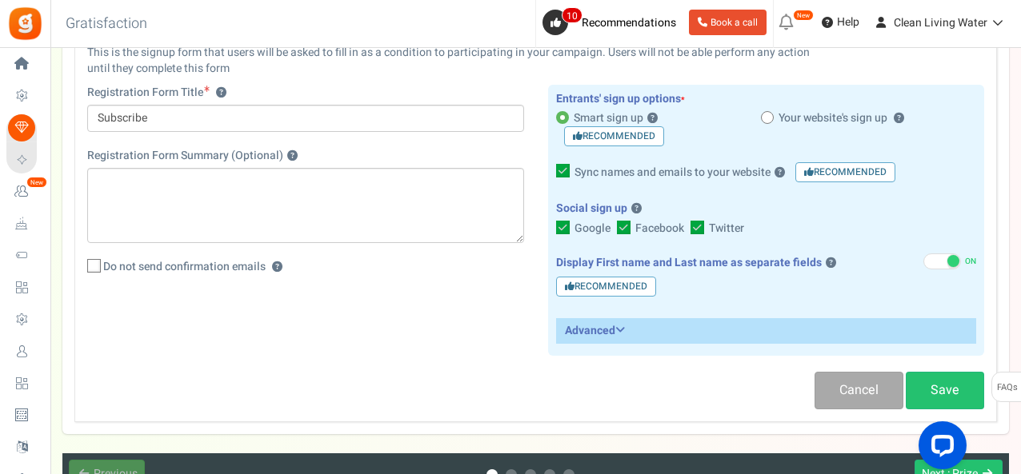
scroll to position [211, 0]
click at [629, 320] on h3 "Advanced" at bounding box center [766, 329] width 419 height 23
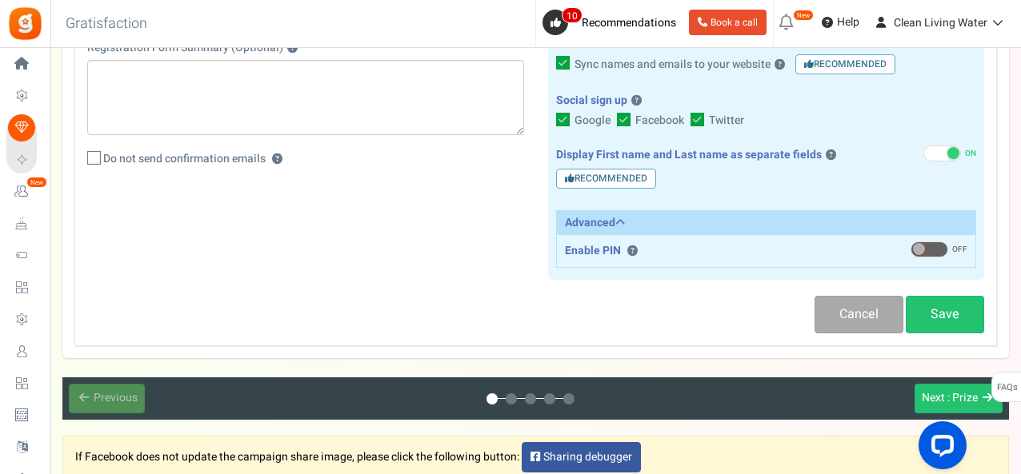
scroll to position [318, 0]
click at [958, 313] on link "Save" at bounding box center [944, 315] width 78 height 38
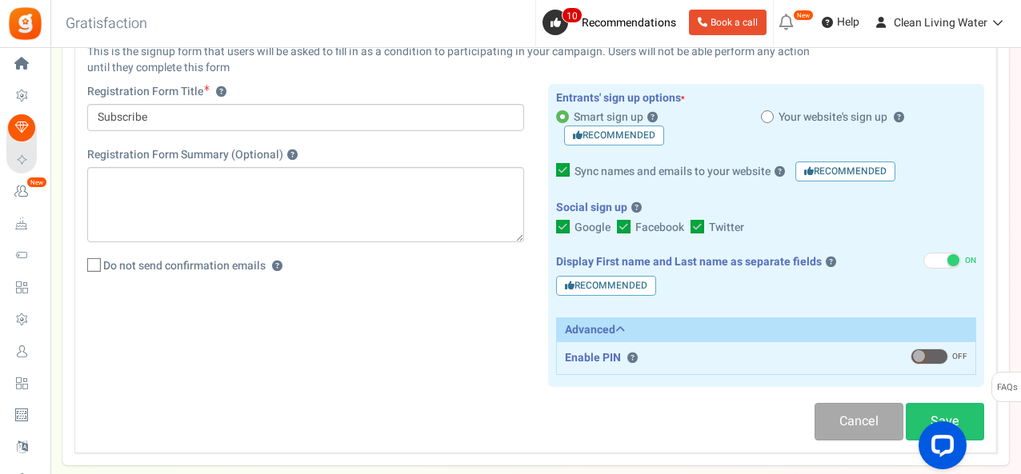
scroll to position [212, 0]
click at [940, 406] on link "Save" at bounding box center [944, 421] width 78 height 38
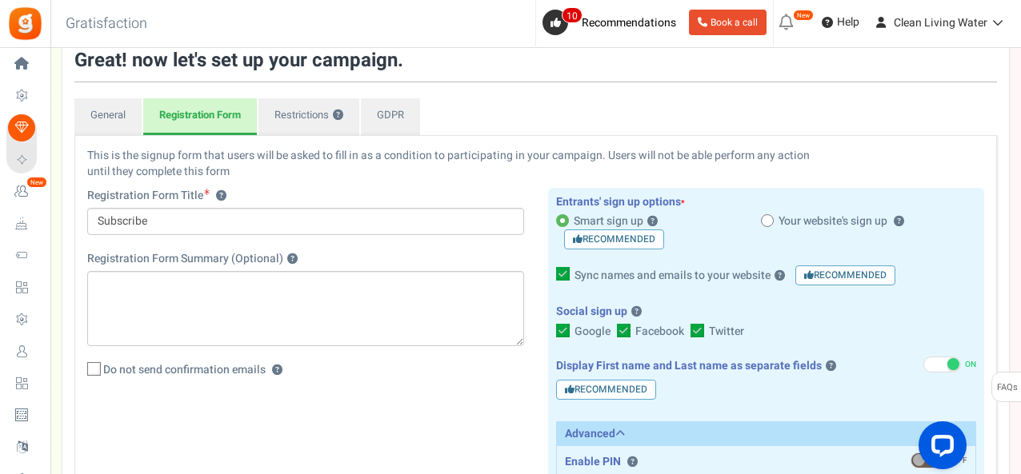
scroll to position [106, 0]
click at [294, 130] on link "Restrictions ?" at bounding box center [308, 117] width 101 height 37
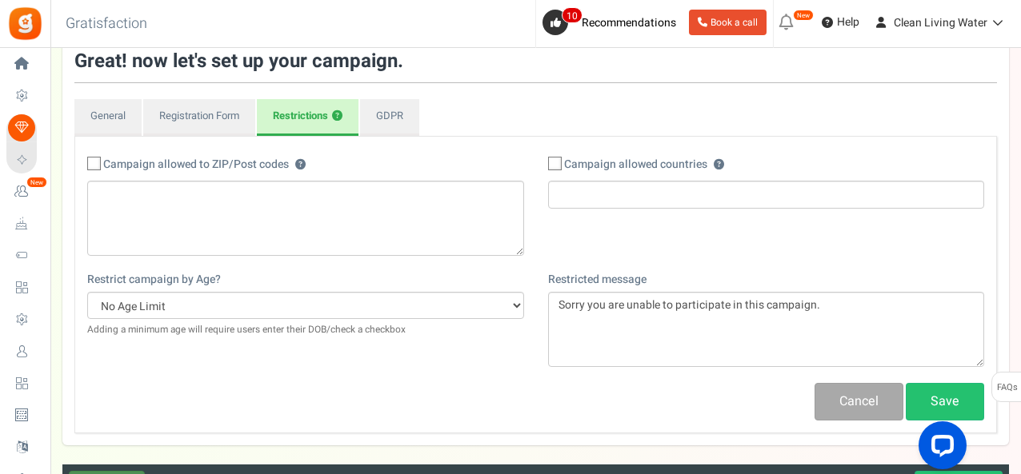
click at [555, 161] on icon at bounding box center [555, 164] width 10 height 10
click at [542, 161] on input "Campaign allowed countries ? ?" at bounding box center [537, 165] width 10 height 10
checkbox input "true"
click at [580, 194] on input "search" at bounding box center [766, 195] width 427 height 18
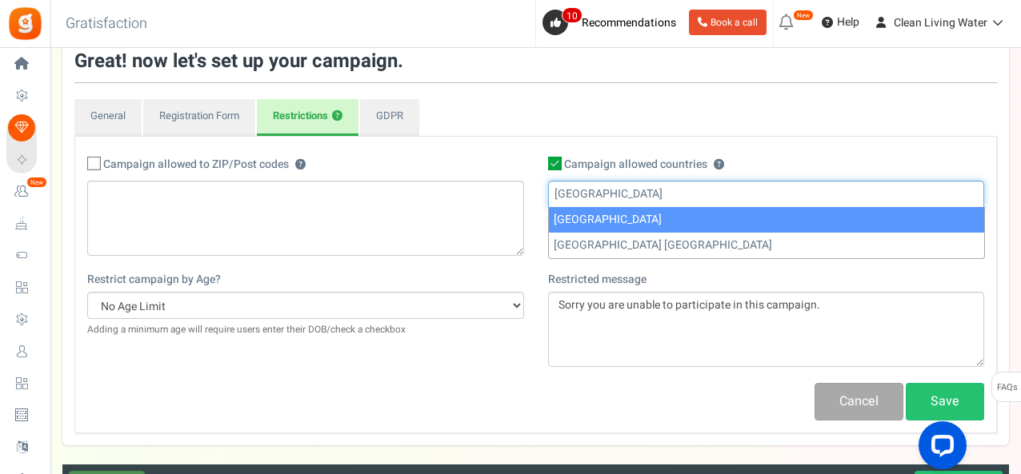
type input "United States"
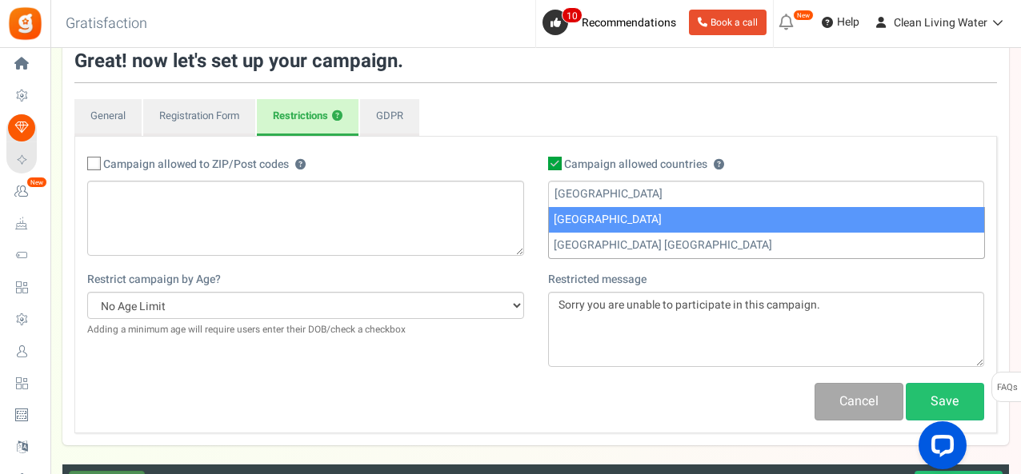
select select "US"
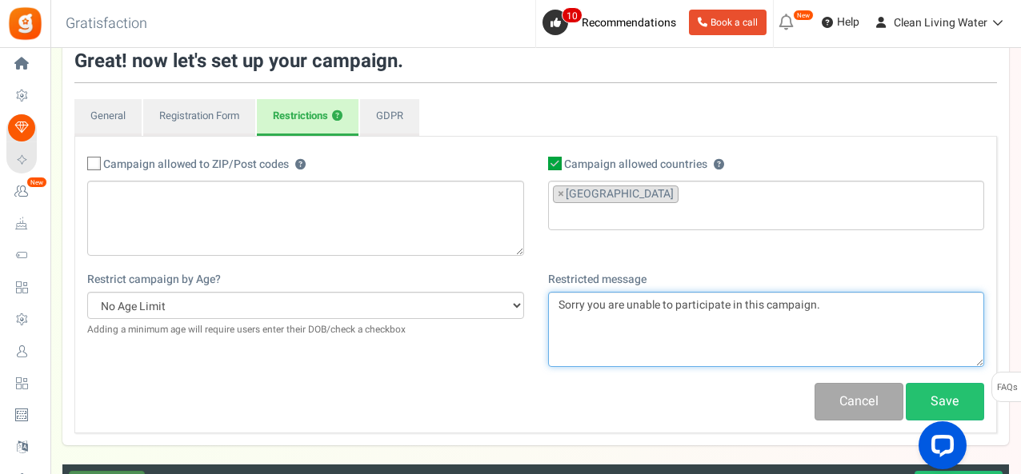
drag, startPoint x: 588, startPoint y: 303, endPoint x: 527, endPoint y: 287, distance: 62.9
click at [527, 287] on div "Restrict campaign by Age? No Age Limit 13+ Date of birth 18+ Date of birth 21+ …" at bounding box center [535, 327] width 921 height 111
type textarea "We regret to inform you that you are unable to participate in this campaign."
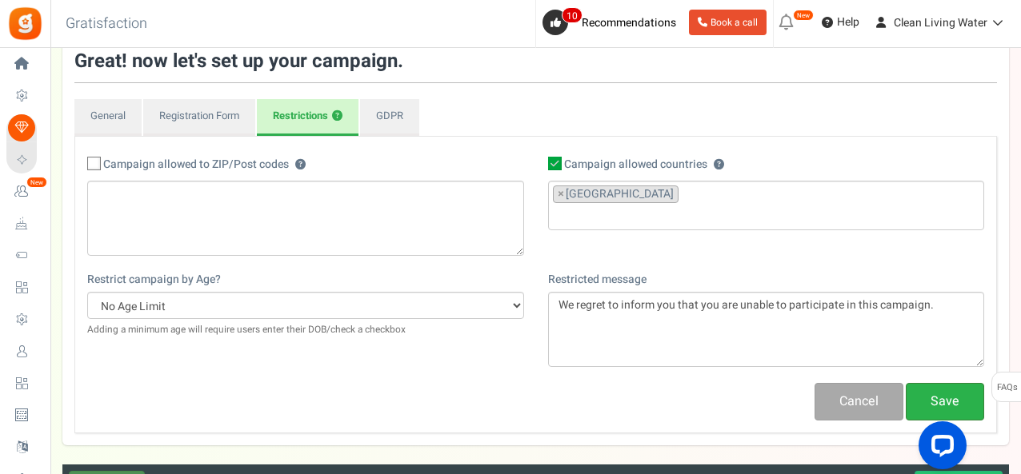
click at [940, 394] on link "Save" at bounding box center [944, 402] width 78 height 38
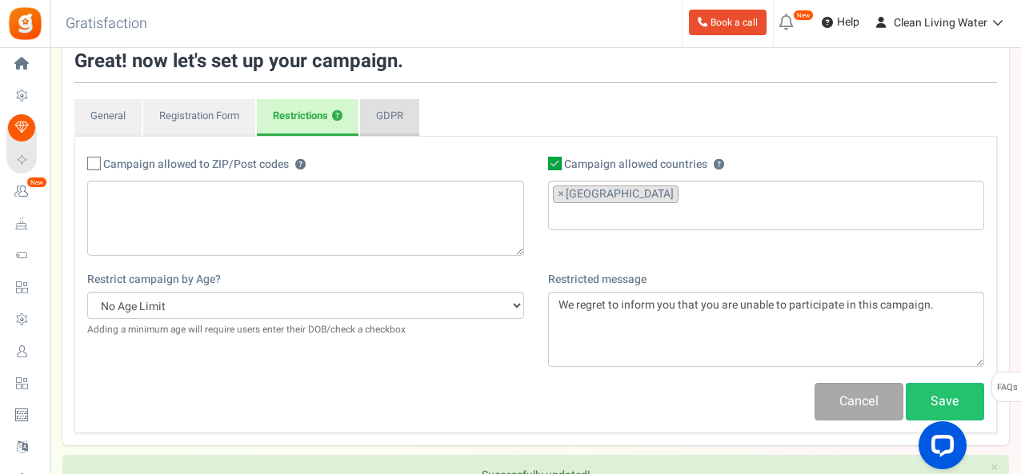
click at [385, 122] on link "GDPR" at bounding box center [389, 117] width 59 height 37
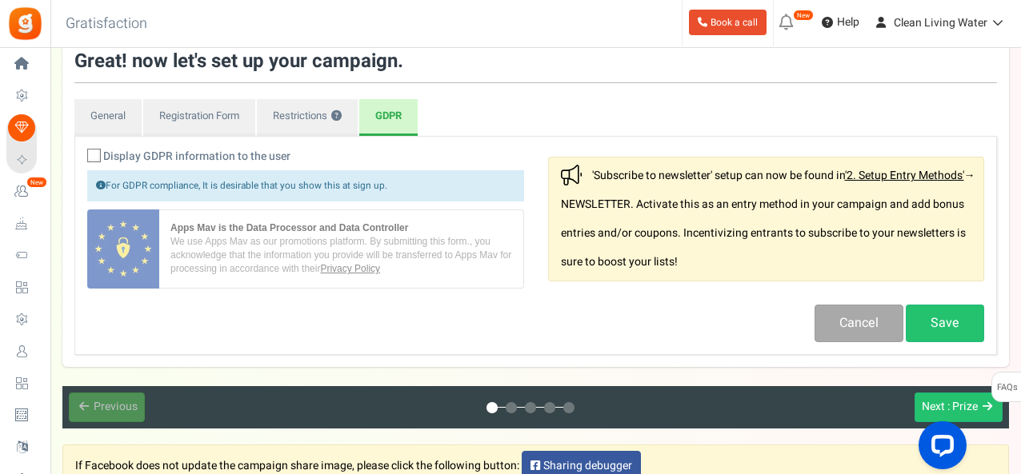
click at [93, 154] on icon at bounding box center [95, 156] width 10 height 10
click at [82, 154] on input "Display GDPR information to the user" at bounding box center [76, 157] width 10 height 10
checkbox input "true"
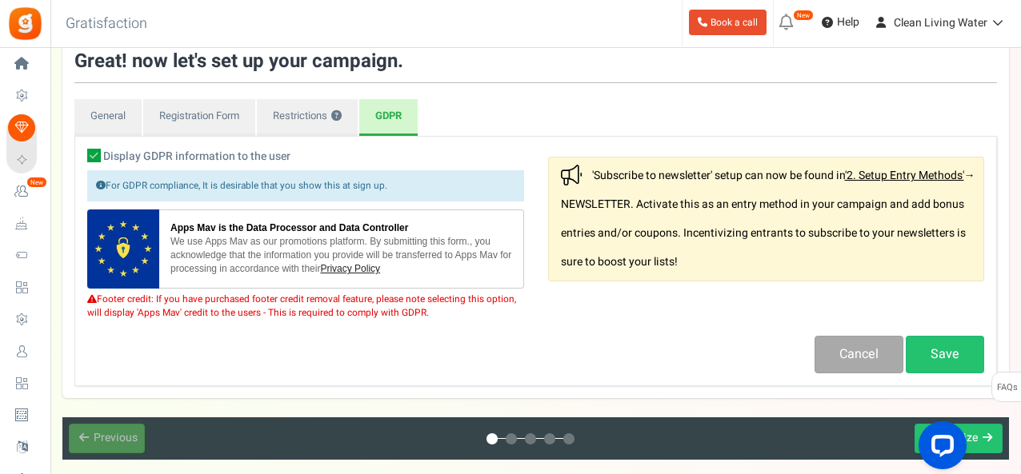
drag, startPoint x: 904, startPoint y: 176, endPoint x: 957, endPoint y: 117, distance: 79.3
click at [957, 117] on ul "General Registration Form Restrictions ? GDPR" at bounding box center [535, 117] width 922 height 37
click at [896, 176] on link "'2. Setup Entry Methods'" at bounding box center [904, 175] width 119 height 17
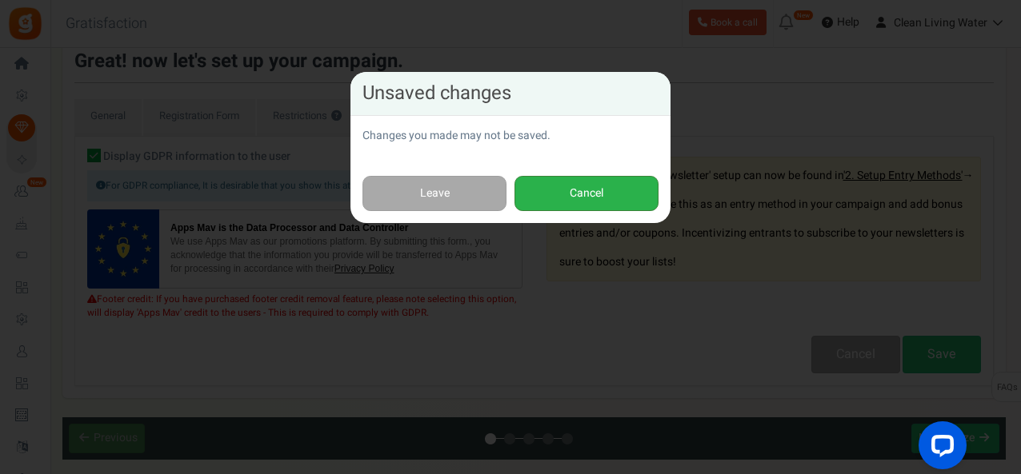
click at [528, 185] on button "Cancel" at bounding box center [586, 194] width 144 height 36
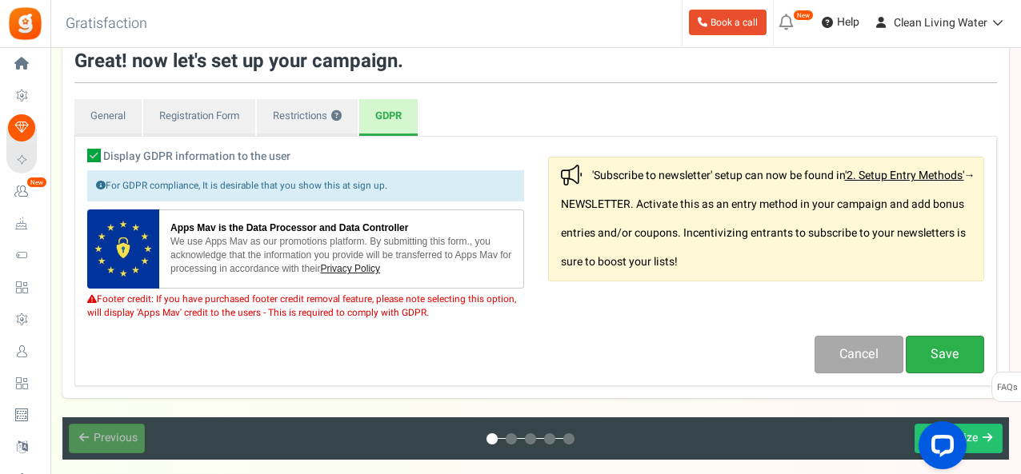
click at [958, 342] on link "Save" at bounding box center [944, 355] width 78 height 38
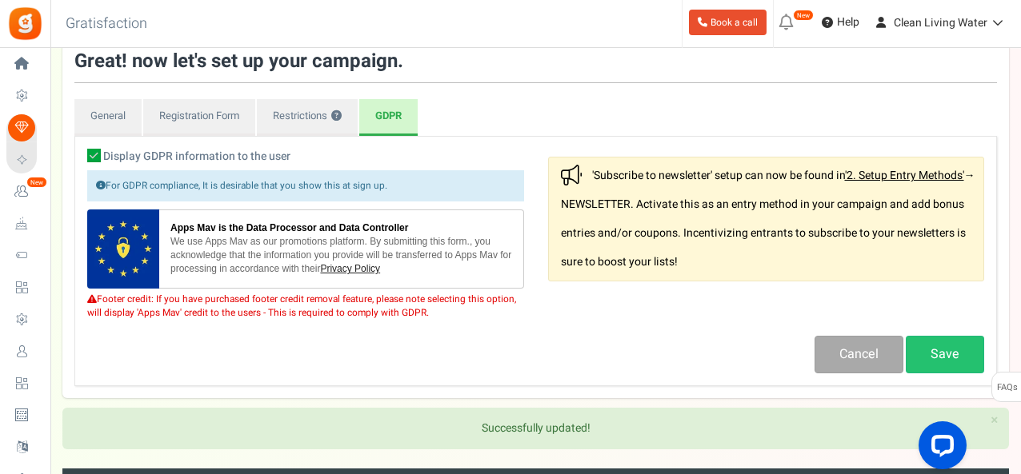
drag, startPoint x: 927, startPoint y: 178, endPoint x: 946, endPoint y: 176, distance: 19.3
click at [946, 176] on link "'2. Setup Entry Methods'" at bounding box center [904, 175] width 119 height 17
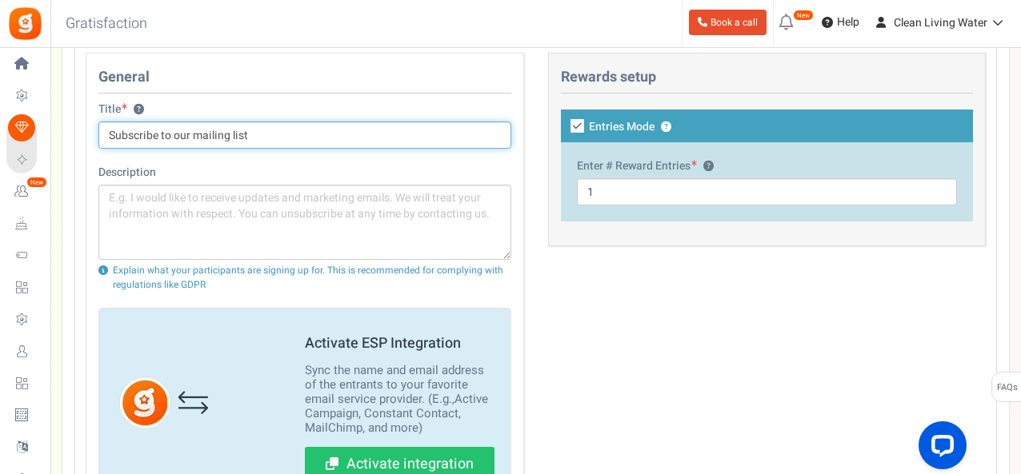
scroll to position [635, 0]
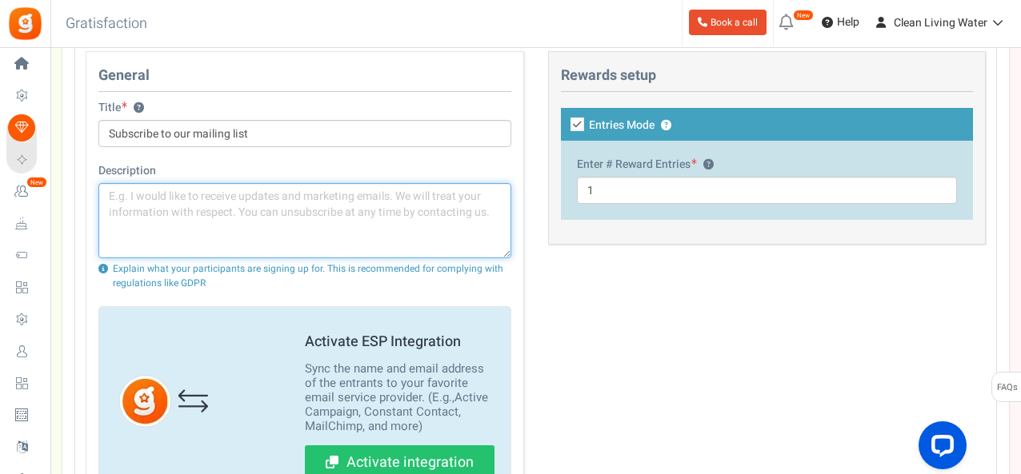
click at [294, 204] on textarea at bounding box center [304, 220] width 413 height 75
type textarea "B"
click at [254, 193] on textarea at bounding box center [304, 220] width 413 height 75
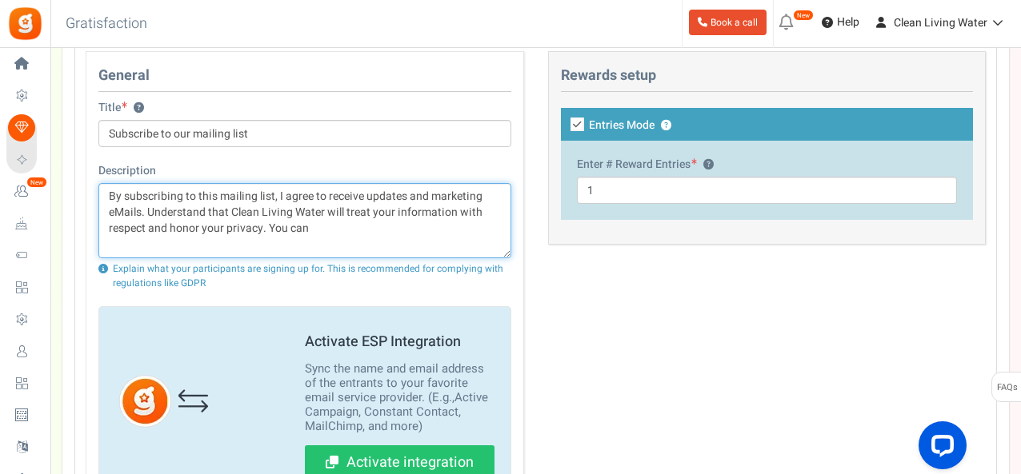
click at [275, 191] on textarea "By subscribing to this mailing list, I agree to receive updates and marketing e…" at bounding box center [304, 220] width 413 height 75
click at [330, 228] on textarea "By subscribing to this mailing list, you agree to receive updates and marketing…" at bounding box center [304, 220] width 413 height 75
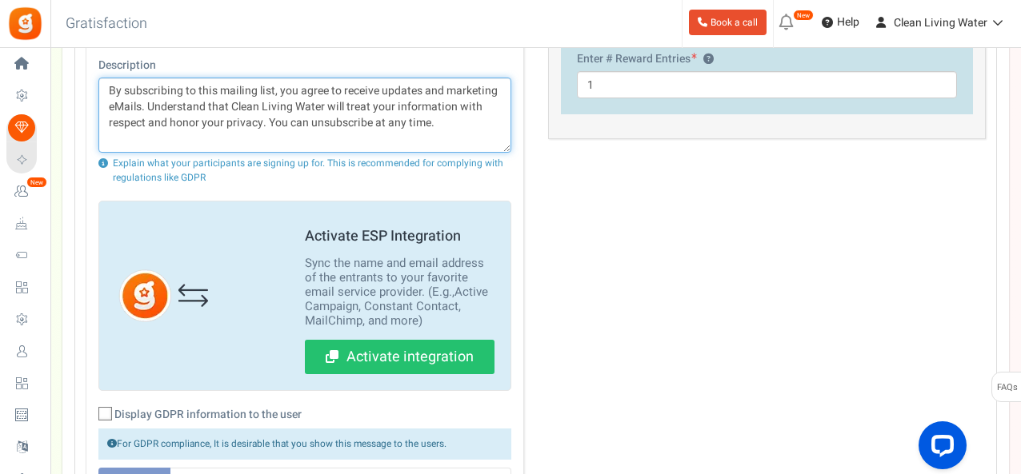
scroll to position [741, 0]
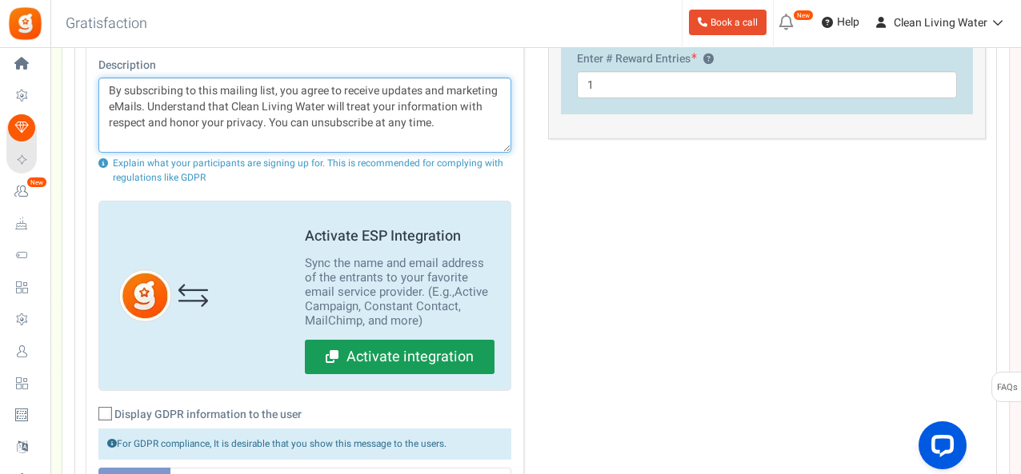
type textarea "By subscribing to this mailing list, you agree to receive updates and marketing…"
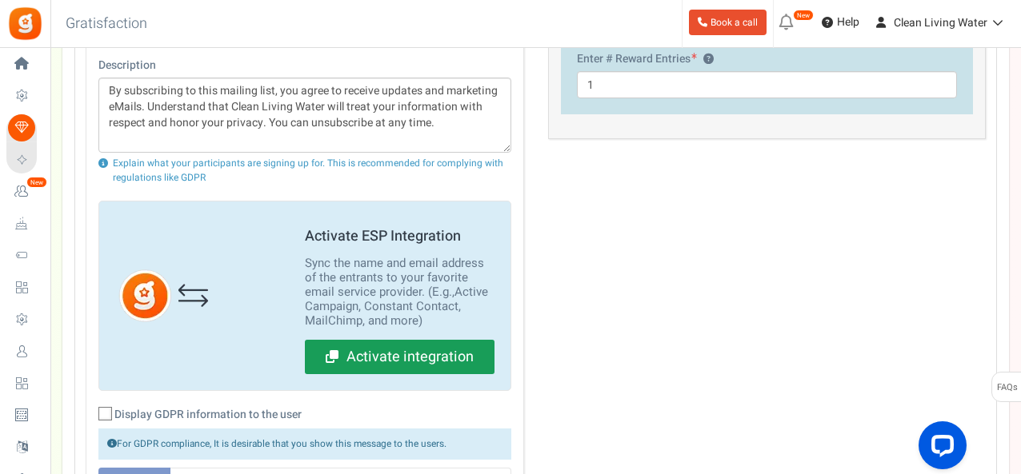
click at [373, 346] on link "Activate integration" at bounding box center [400, 357] width 190 height 35
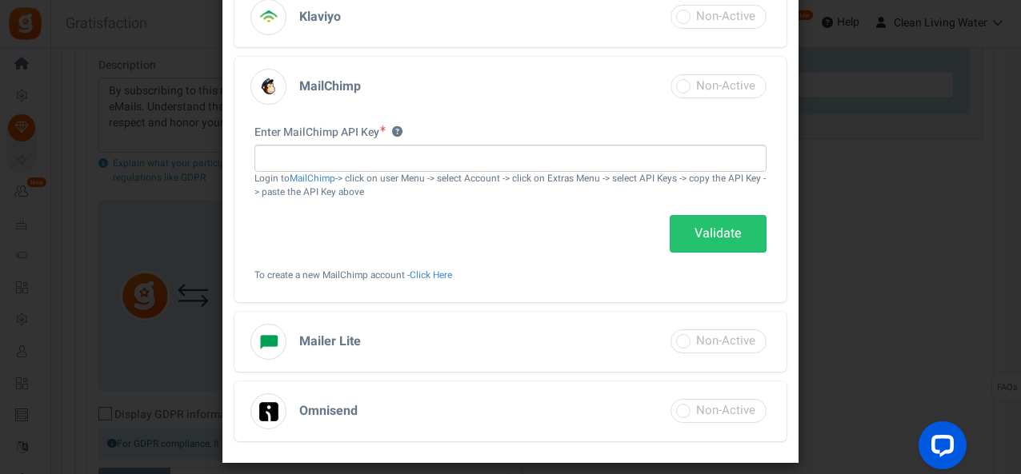
scroll to position [533, 0]
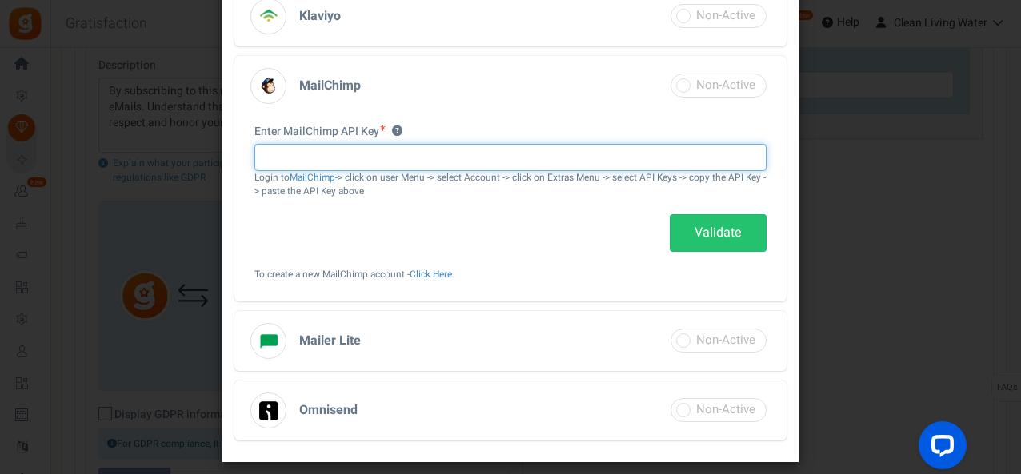
click at [351, 166] on input "text" at bounding box center [510, 157] width 512 height 27
